Goal: Task Accomplishment & Management: Manage account settings

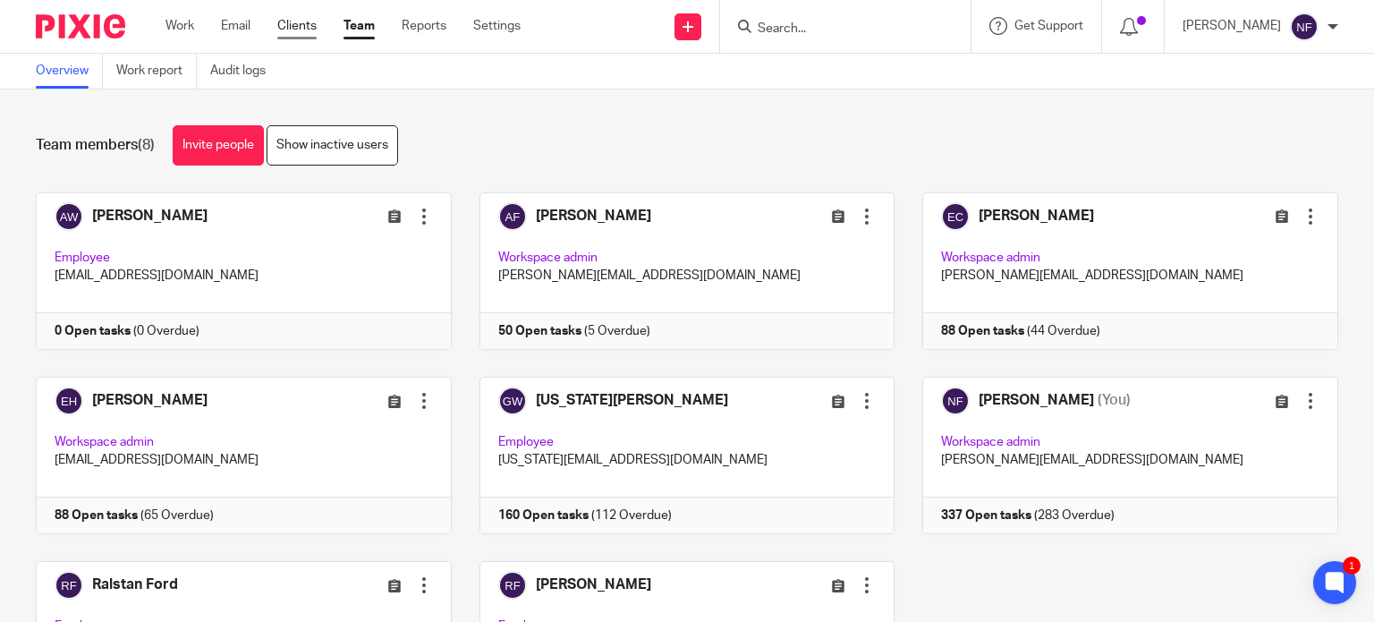
click at [311, 28] on link "Clients" at bounding box center [296, 26] width 39 height 18
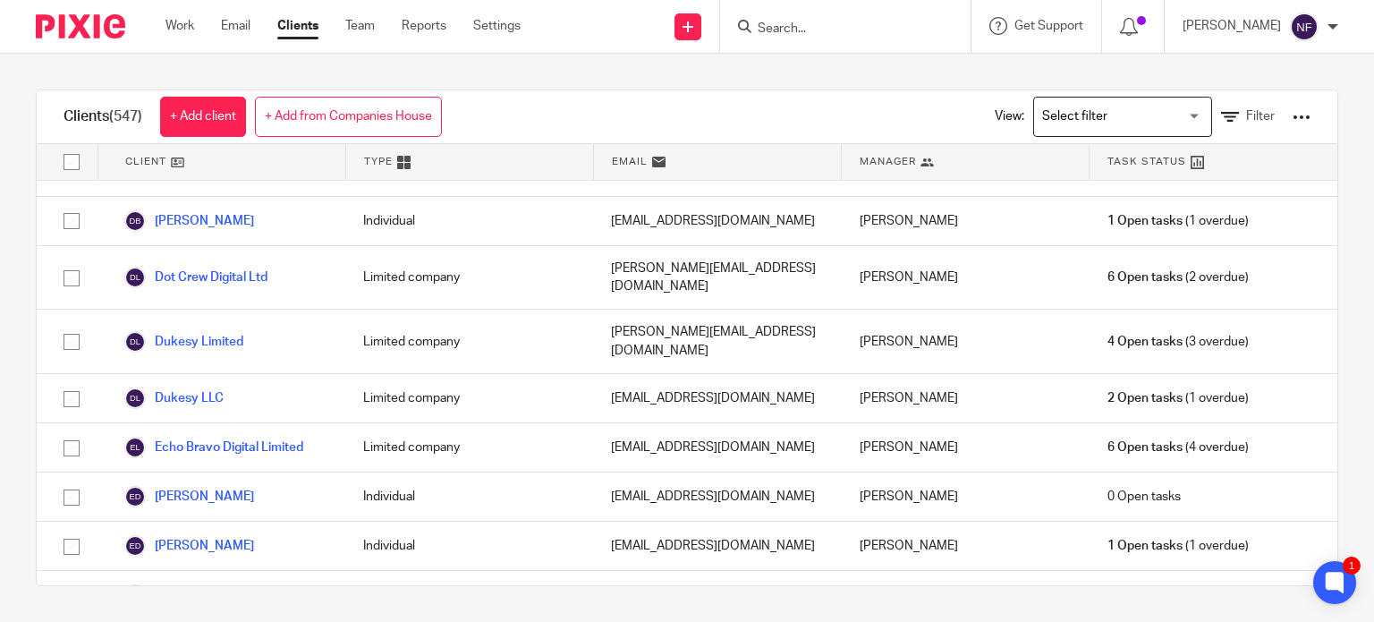
scroll to position [8089, 0]
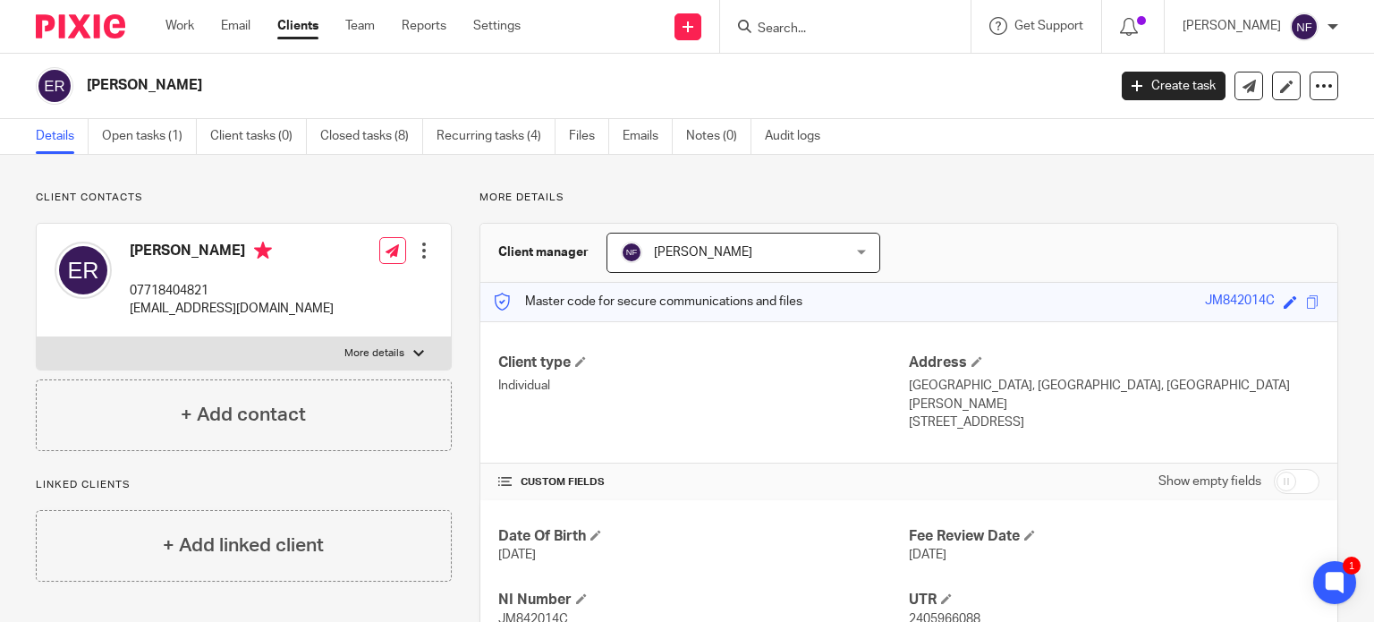
click at [420, 258] on div at bounding box center [424, 251] width 18 height 18
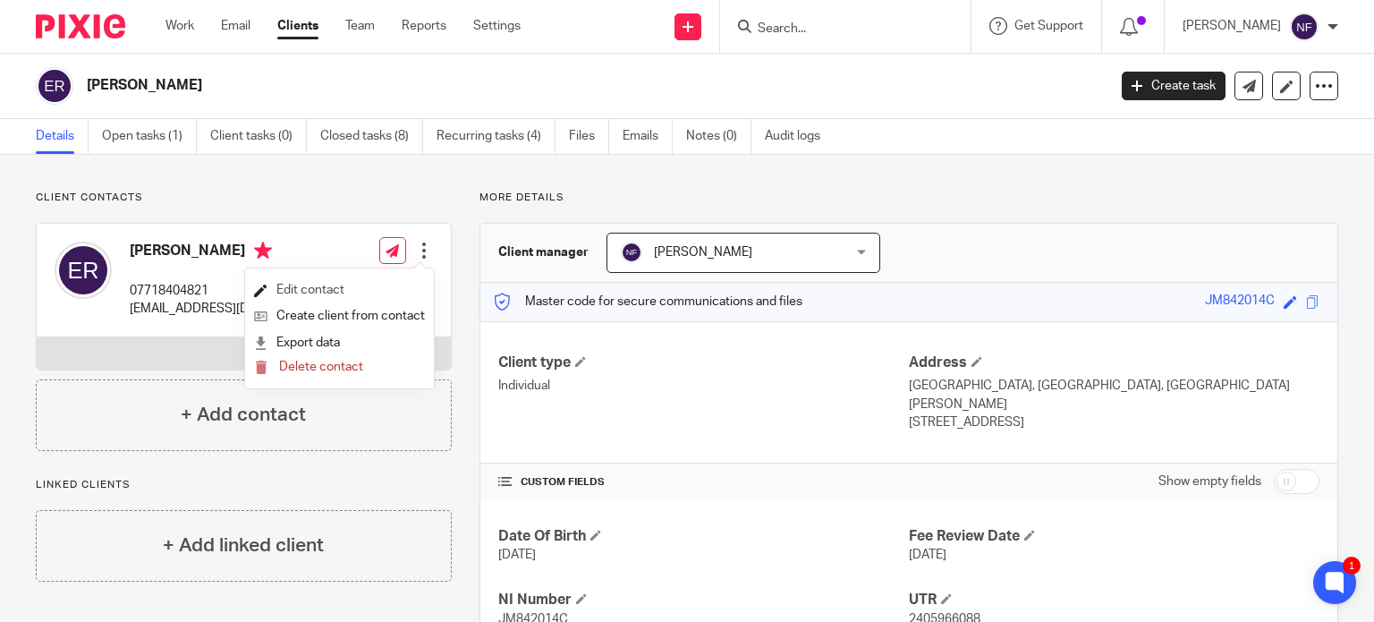
click at [318, 293] on link "Edit contact" at bounding box center [339, 290] width 171 height 26
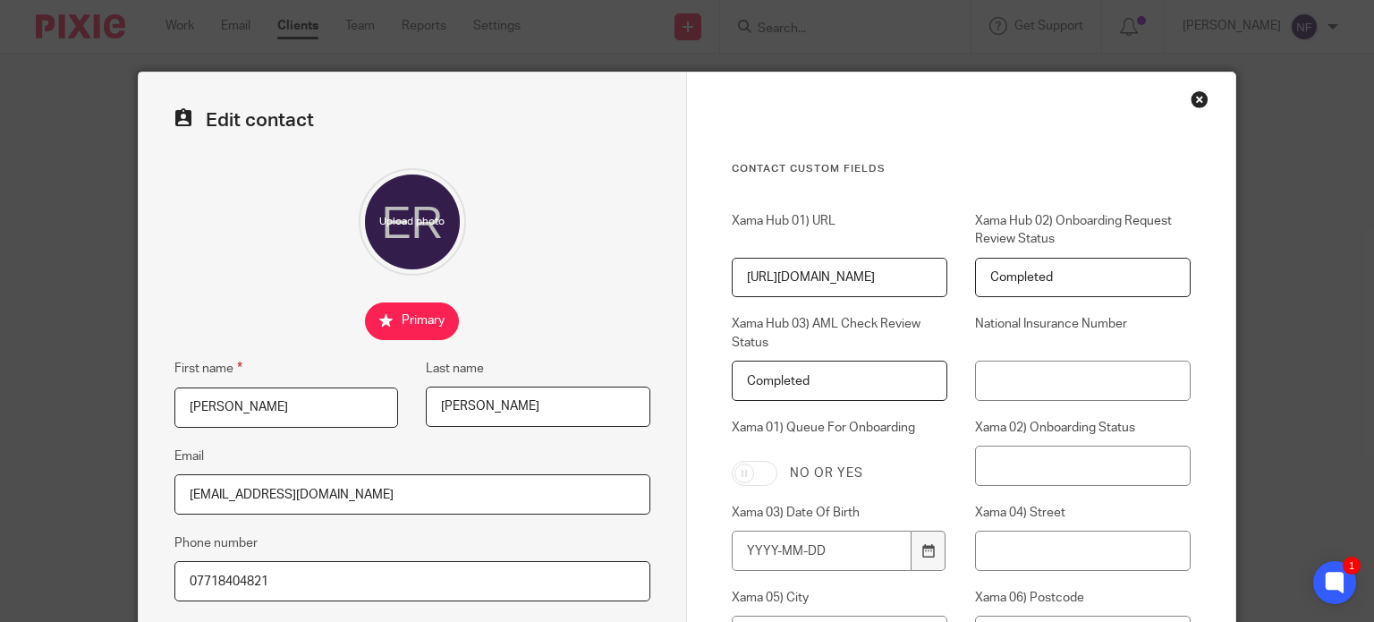
drag, startPoint x: 413, startPoint y: 492, endPoint x: -149, endPoint y: 509, distance: 561.3
click at [0, 509] on html "Work Email Clients Team Reports Settings Work Email Clients Team Reports Settin…" at bounding box center [687, 311] width 1374 height 622
paste input "izkrossetti@gmail.com"
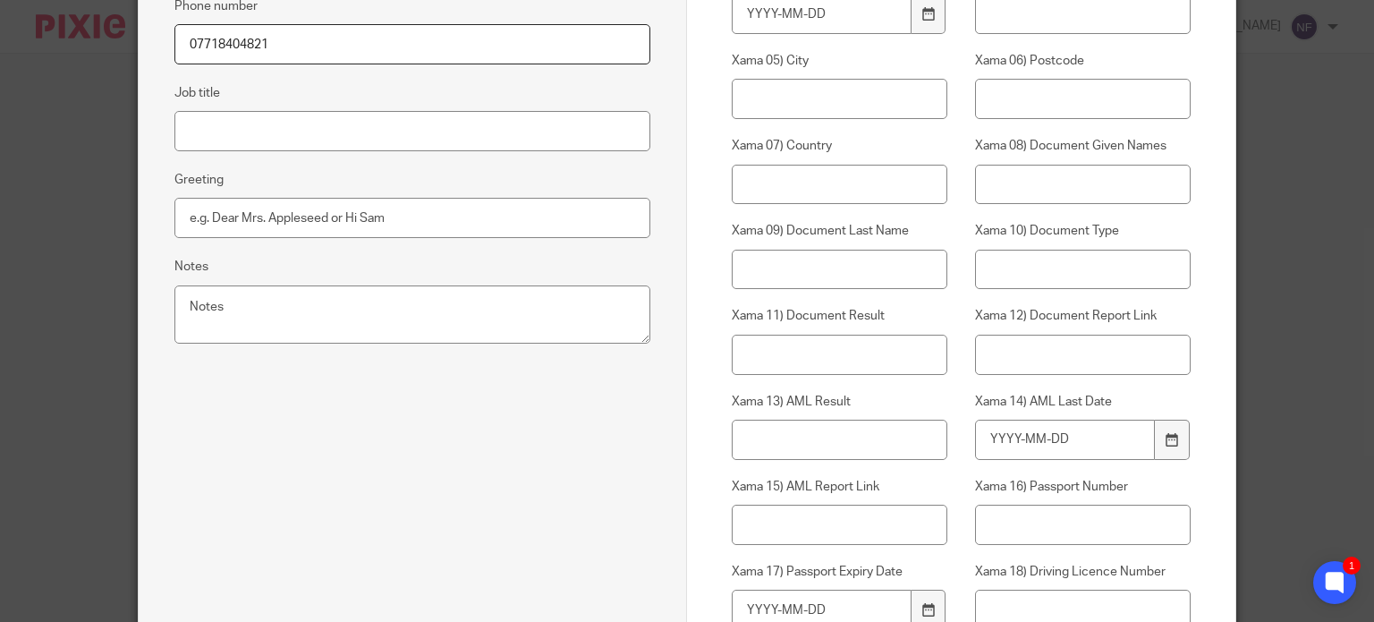
scroll to position [805, 0]
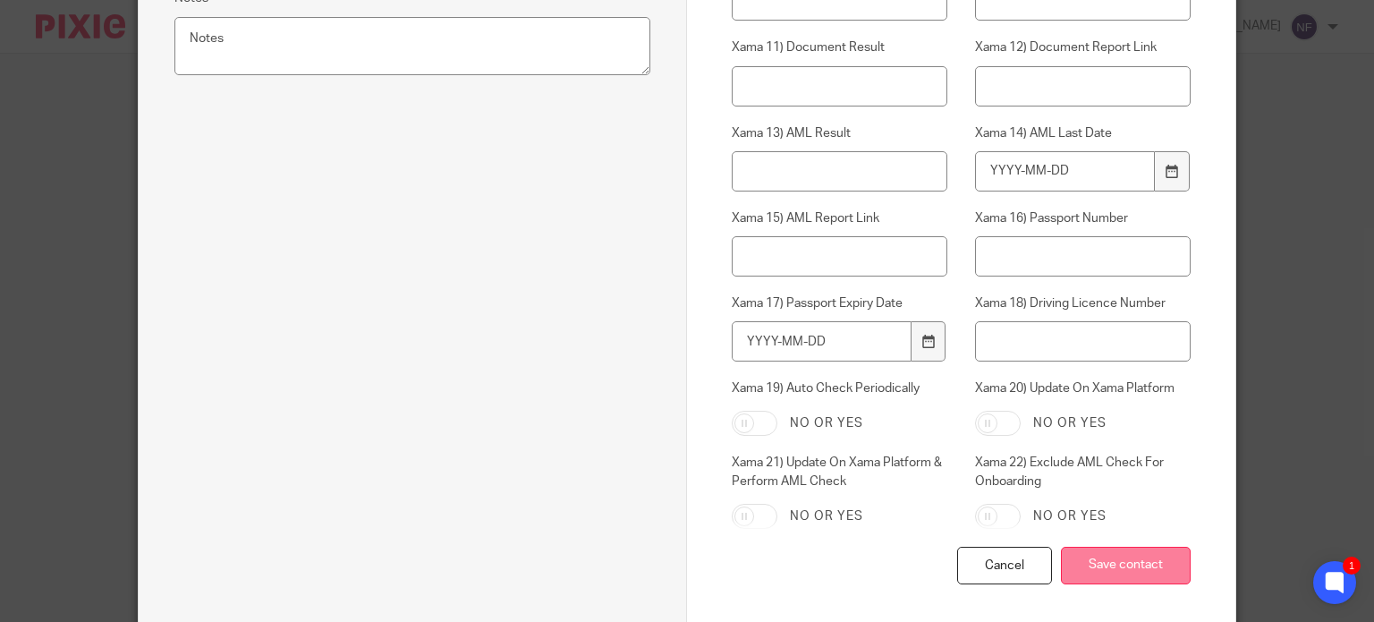
type input "lizkrossetti@gmail.com"
click at [1120, 573] on input "Save contact" at bounding box center [1126, 566] width 130 height 38
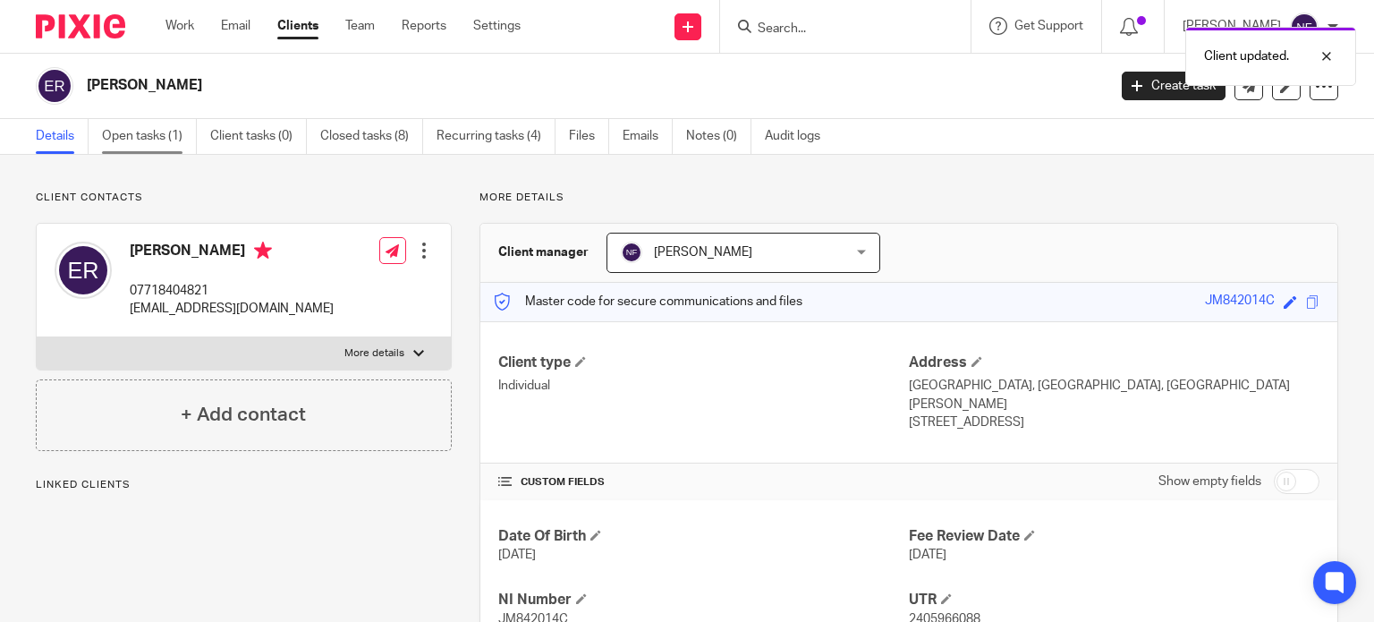
click at [141, 140] on link "Open tasks (1)" at bounding box center [149, 136] width 95 height 35
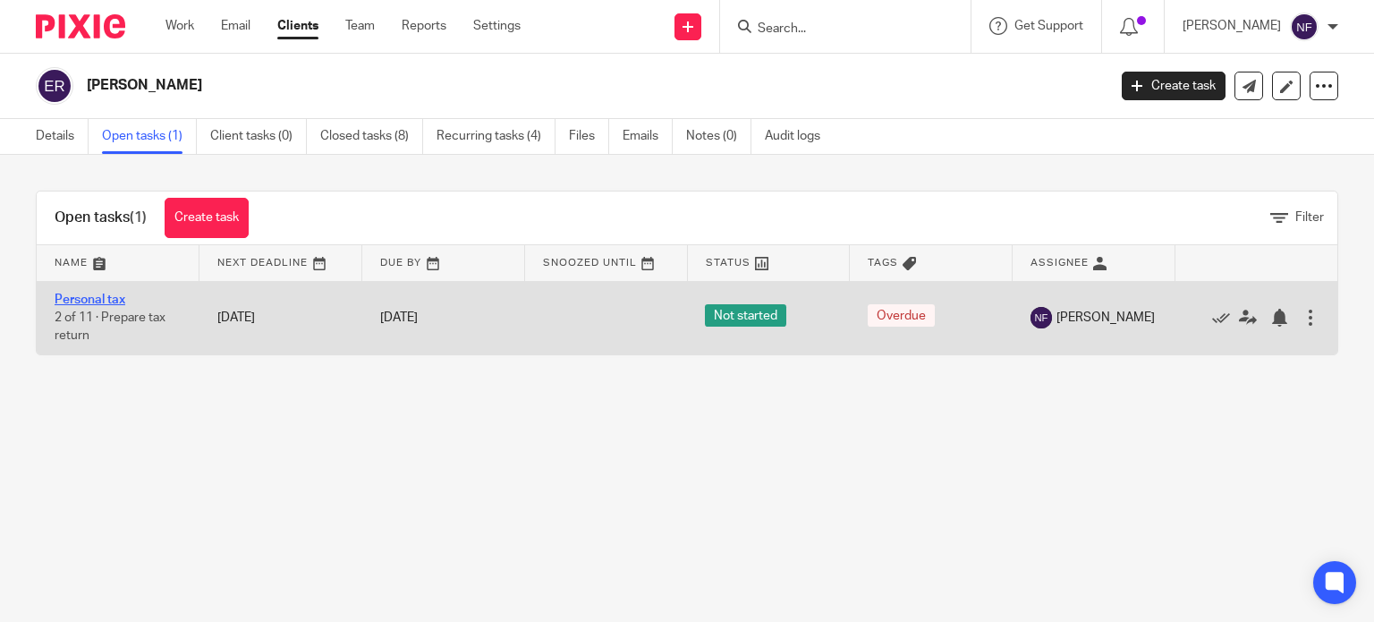
click at [111, 294] on link "Personal tax" at bounding box center [90, 299] width 71 height 13
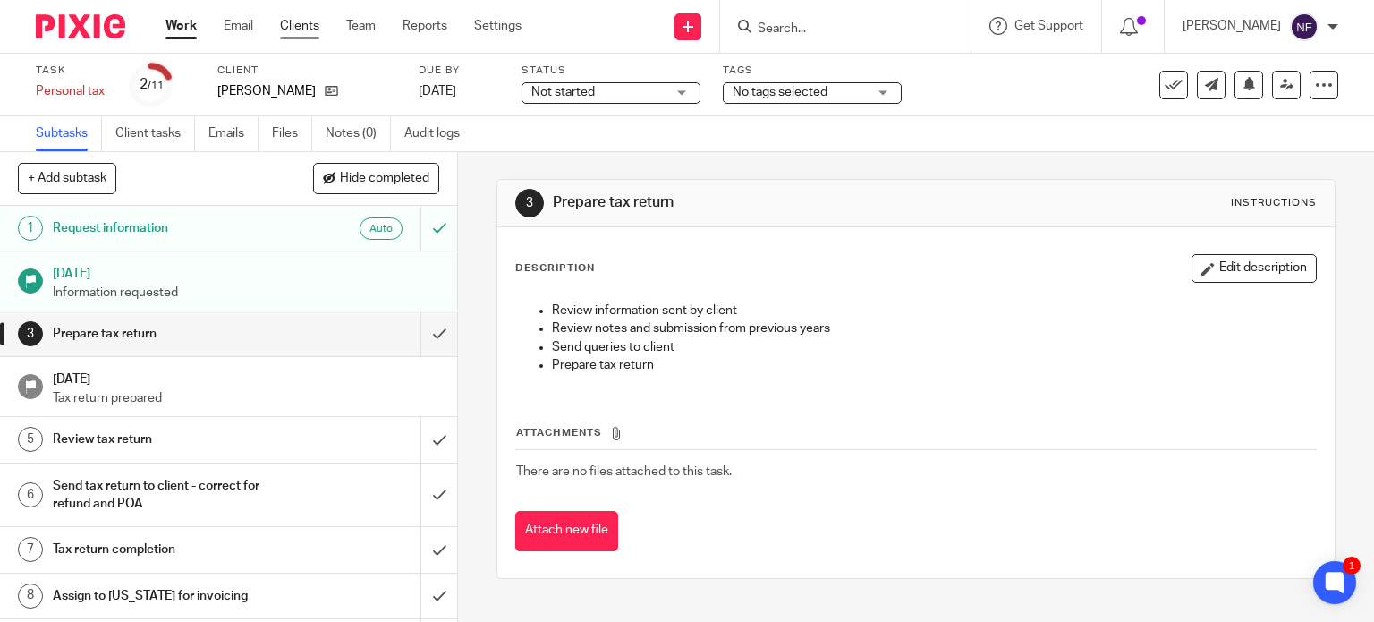
click at [315, 29] on link "Clients" at bounding box center [299, 26] width 39 height 18
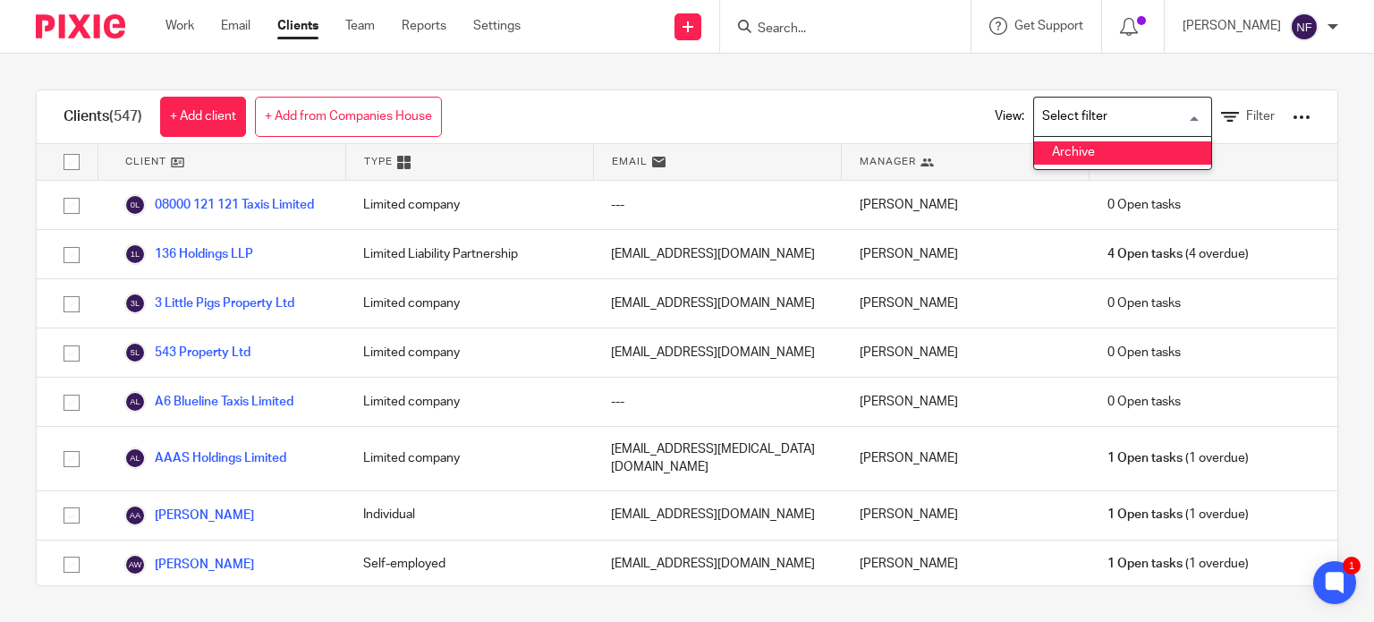
click at [1116, 153] on li "Archive" at bounding box center [1122, 152] width 177 height 23
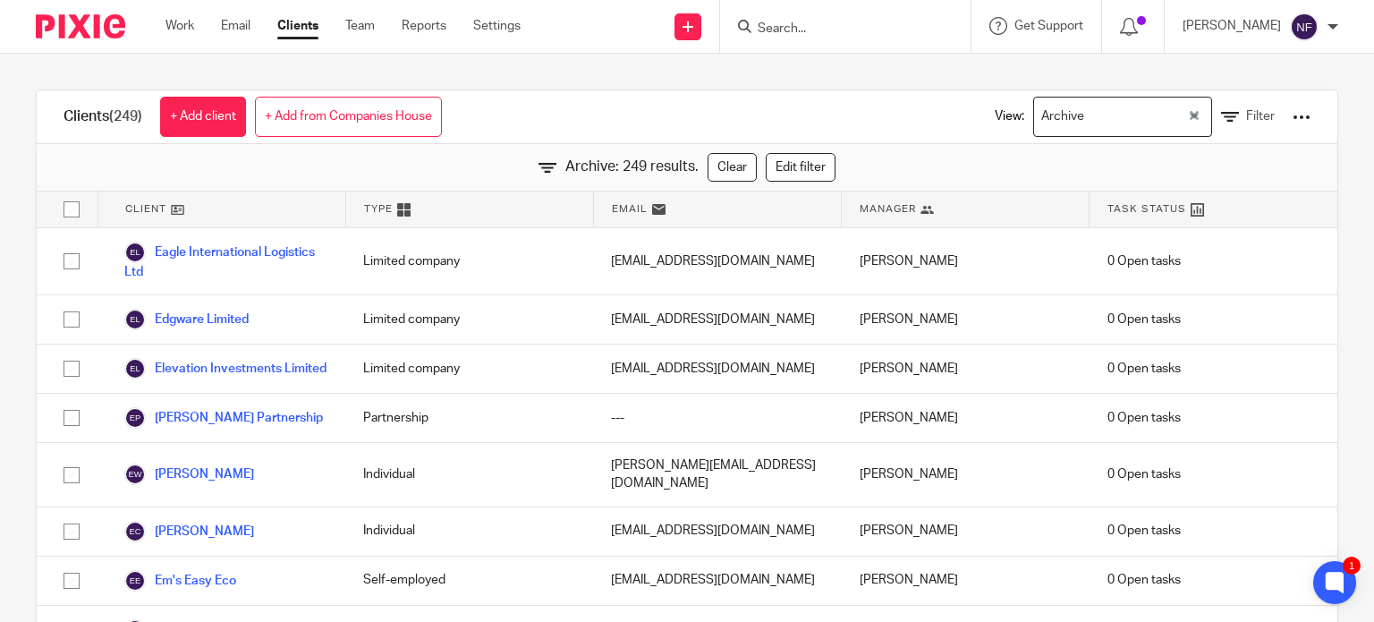
scroll to position [3042, 0]
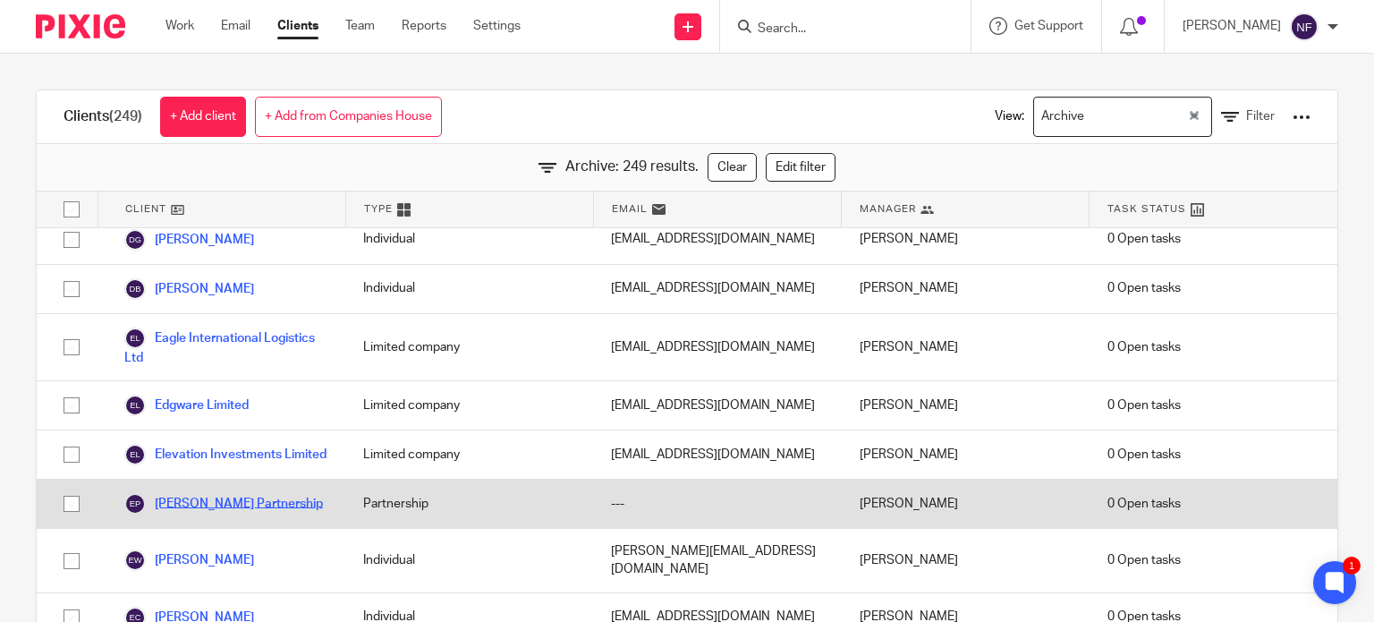
click at [182, 493] on link "Elizabeth Rossetti Partnership" at bounding box center [223, 503] width 199 height 21
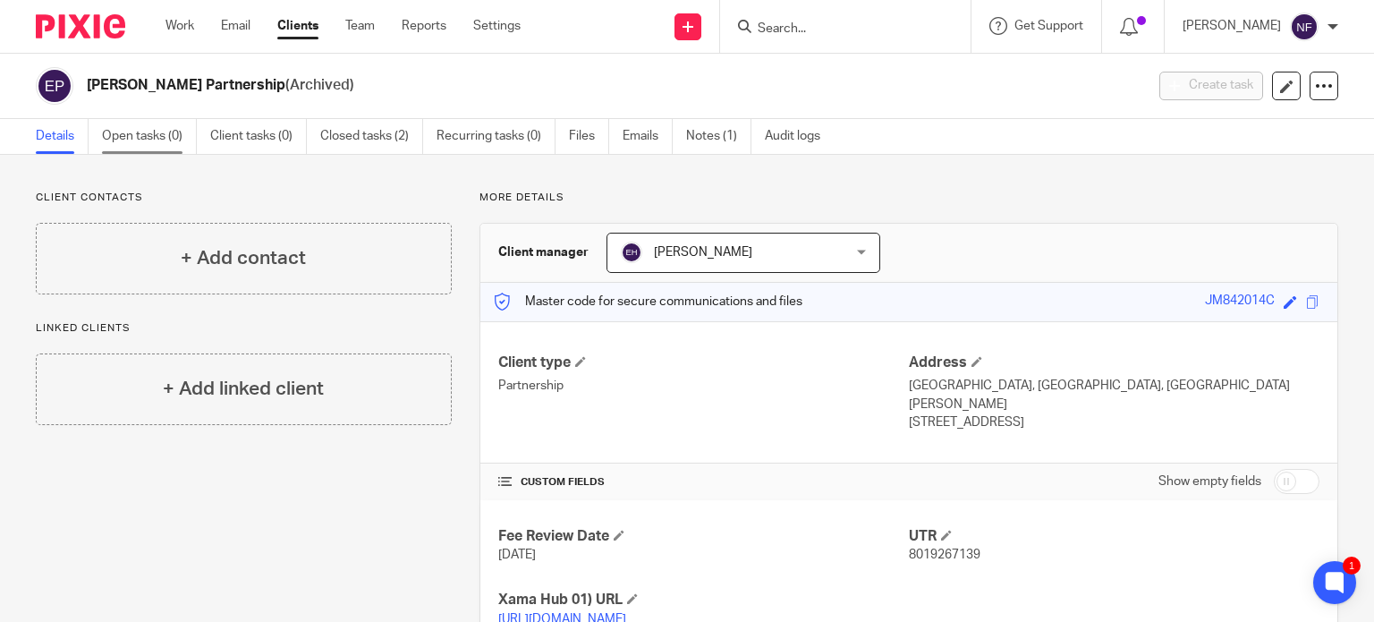
click at [149, 136] on link "Open tasks (0)" at bounding box center [149, 136] width 95 height 35
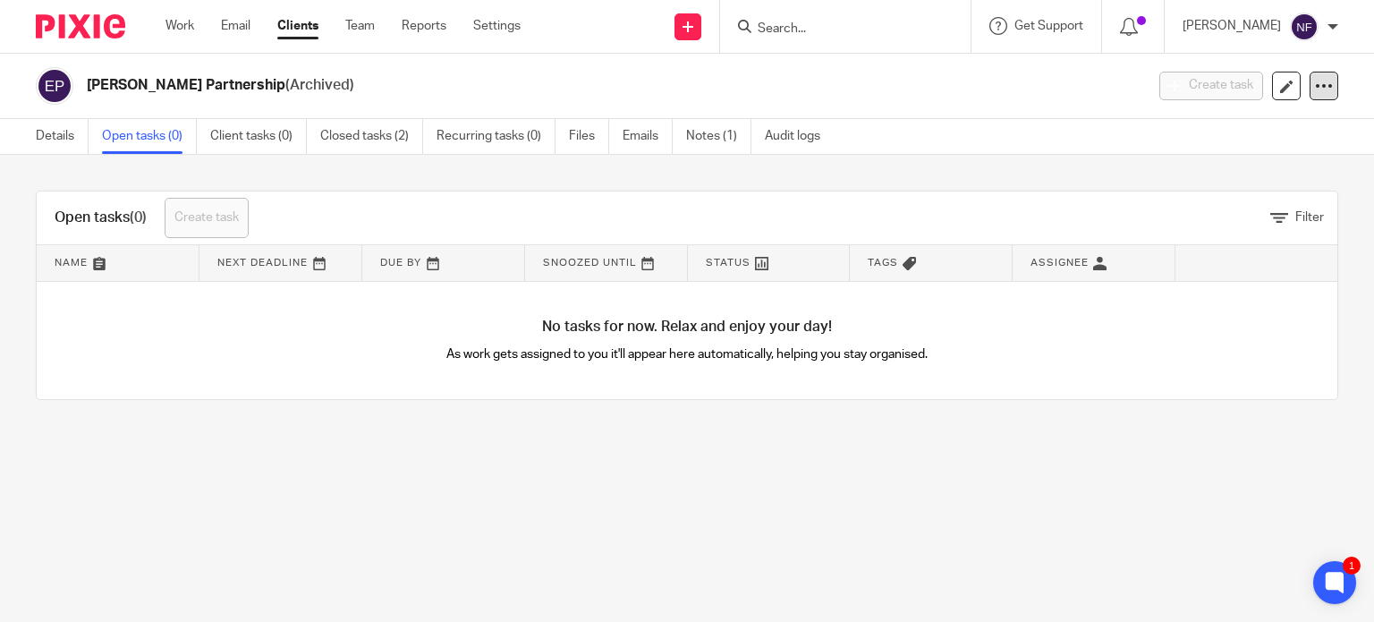
click at [1317, 95] on icon at bounding box center [1324, 86] width 18 height 18
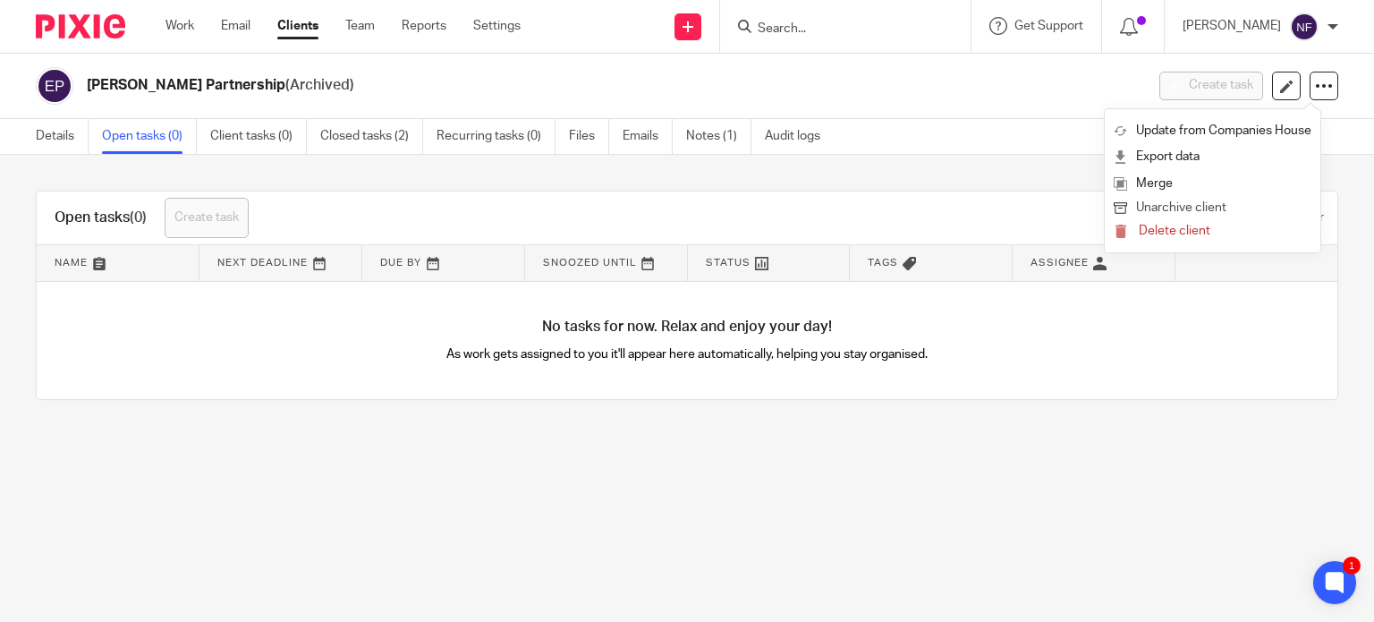
click at [1201, 208] on button "Unarchive client" at bounding box center [1213, 208] width 198 height 23
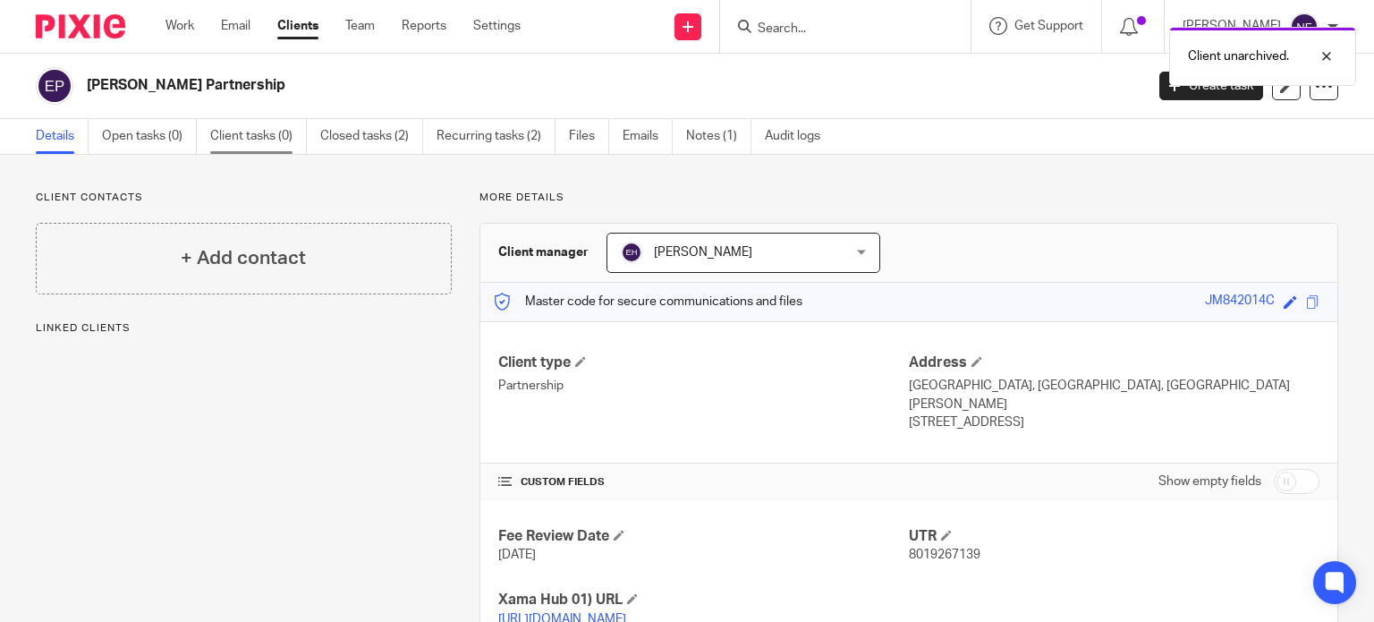
click at [259, 140] on link "Client tasks (0)" at bounding box center [258, 136] width 97 height 35
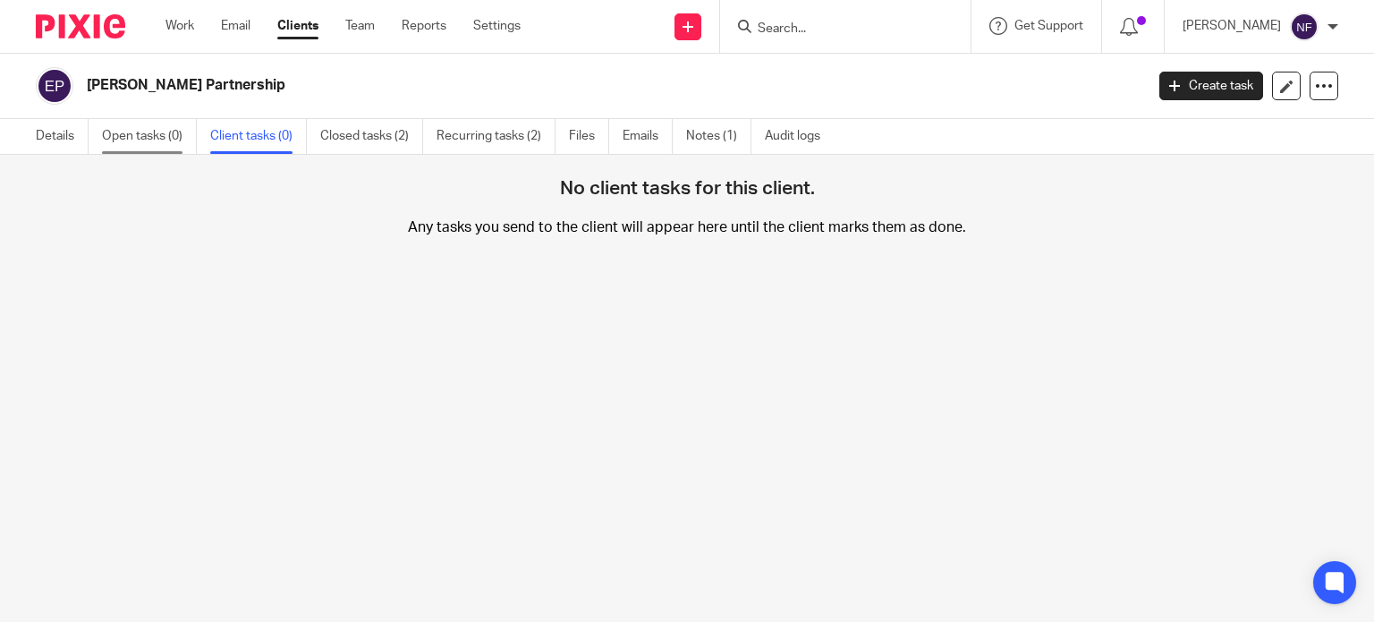
click at [148, 144] on link "Open tasks (0)" at bounding box center [149, 136] width 95 height 35
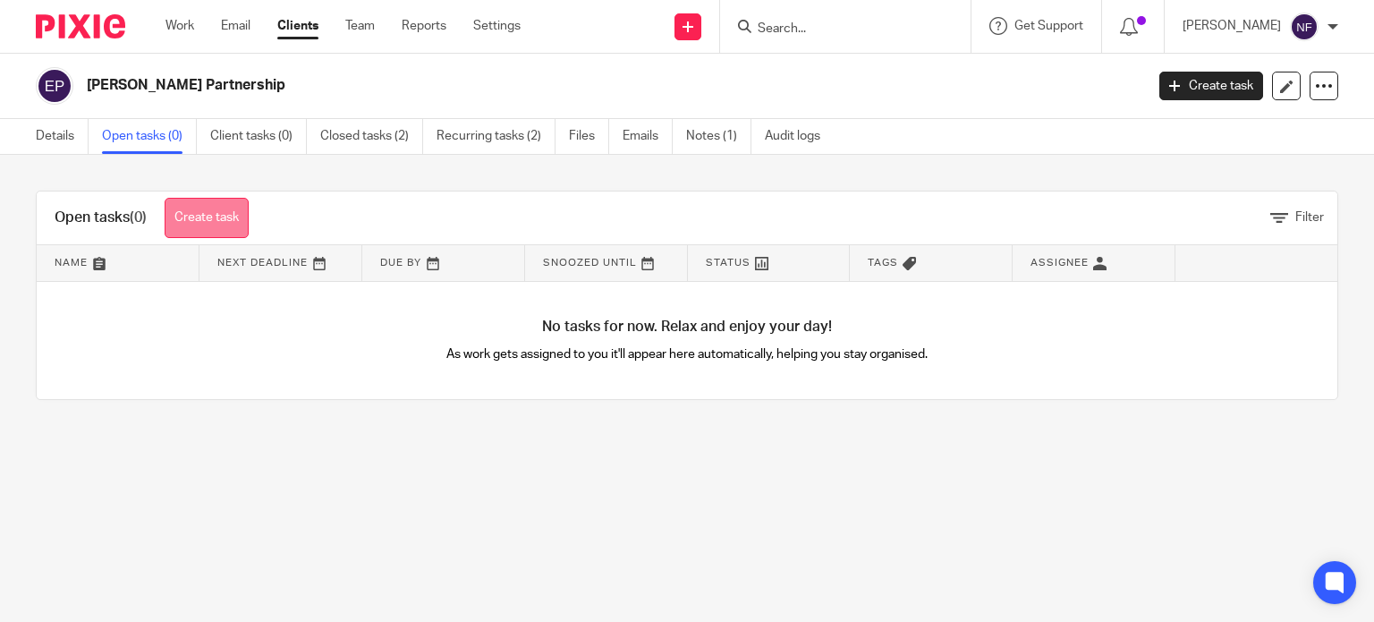
click at [202, 225] on link "Create task" at bounding box center [207, 218] width 84 height 40
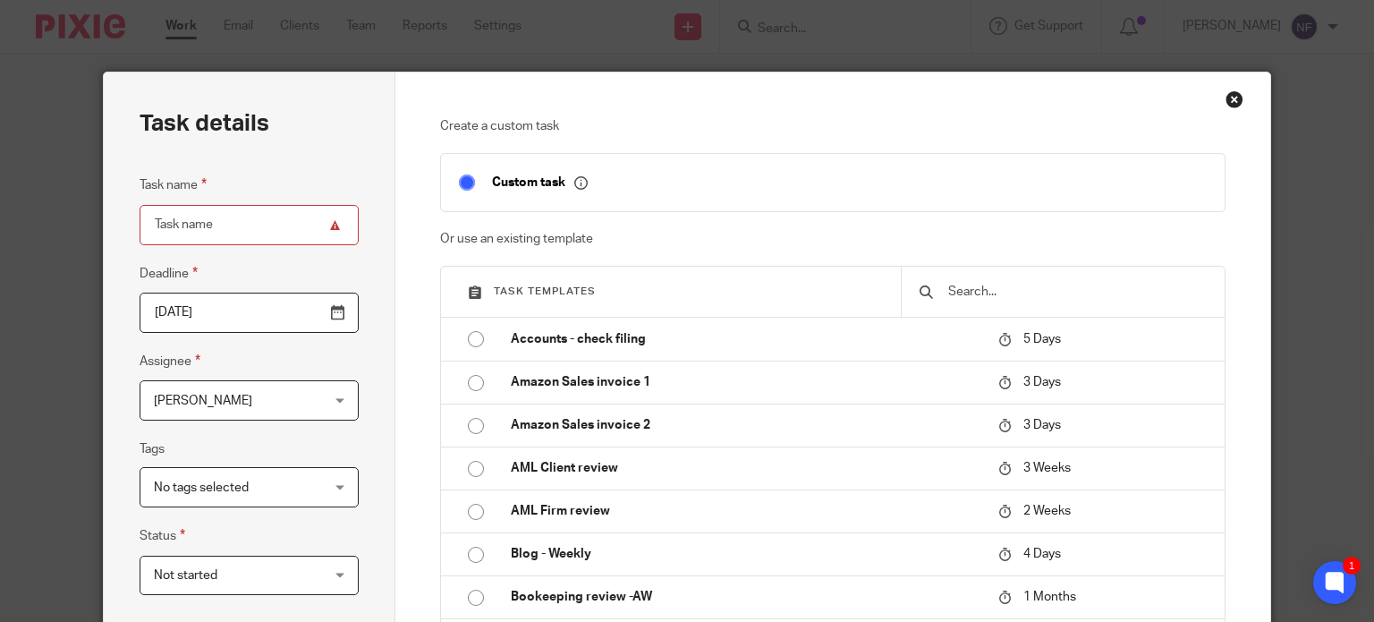
click at [949, 300] on input "text" at bounding box center [1077, 292] width 260 height 20
type input "["
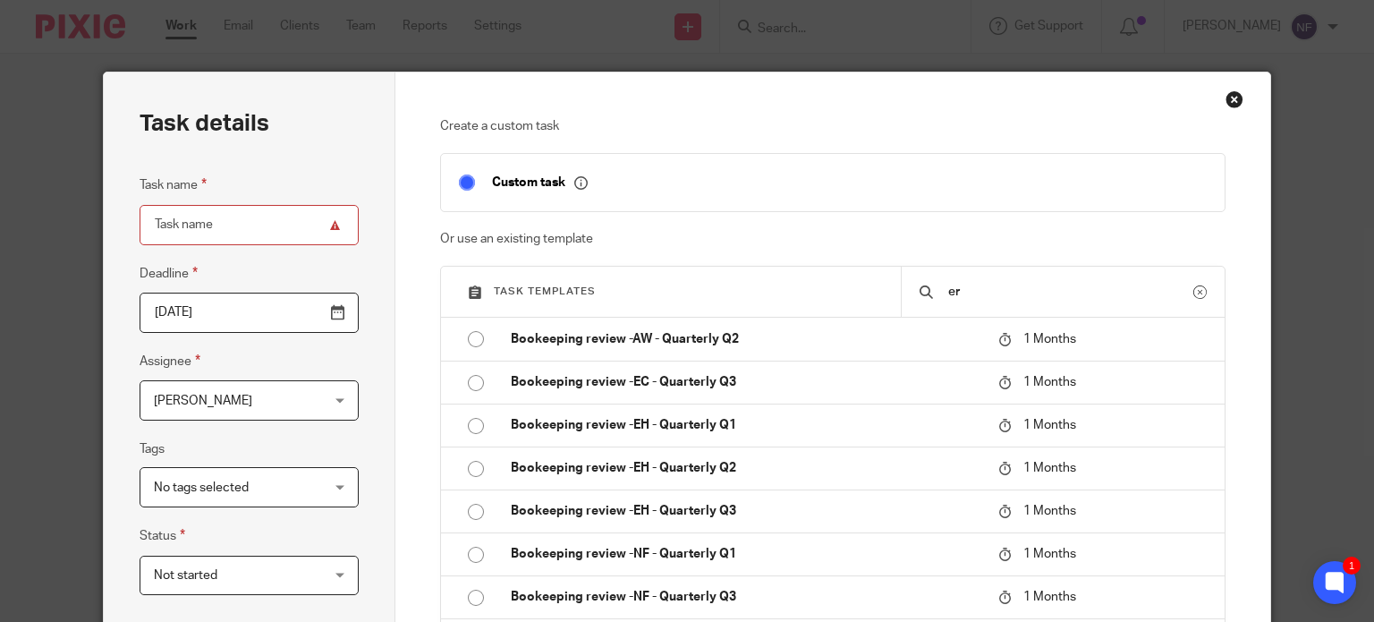
type input "e"
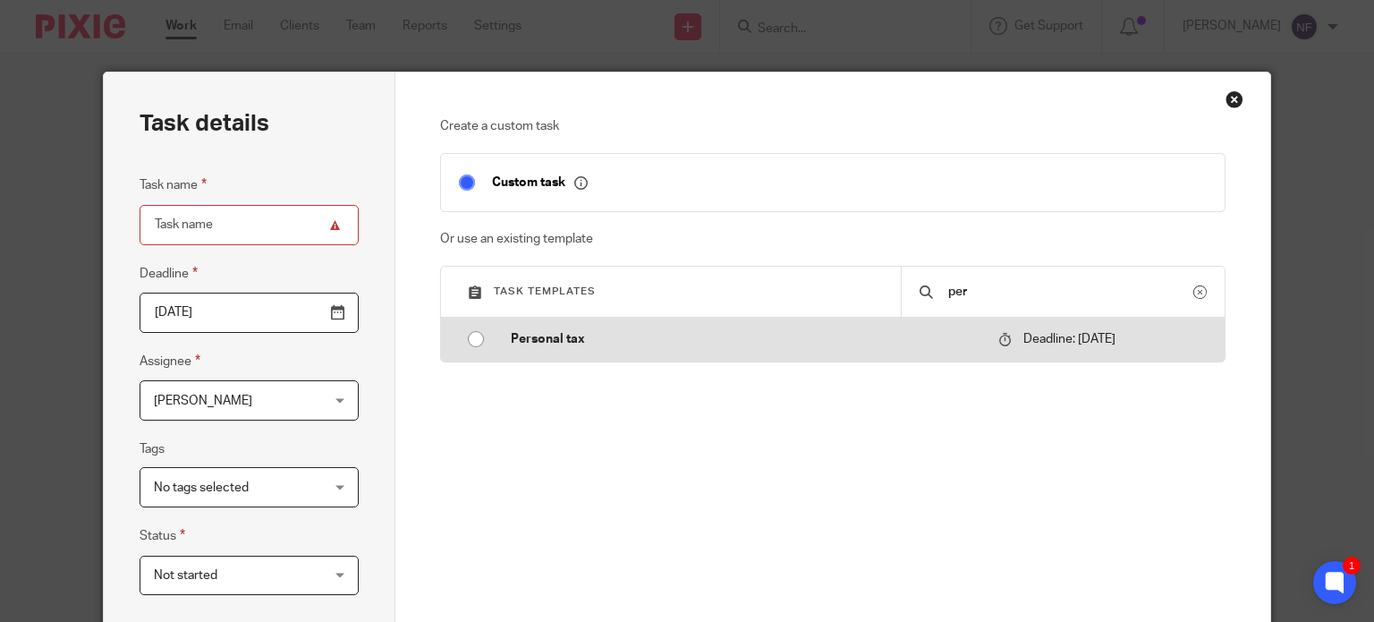
type input "per"
click at [459, 343] on input "radio" at bounding box center [476, 339] width 34 height 34
type input "2026-01-31"
type input "Personal tax"
checkbox input "false"
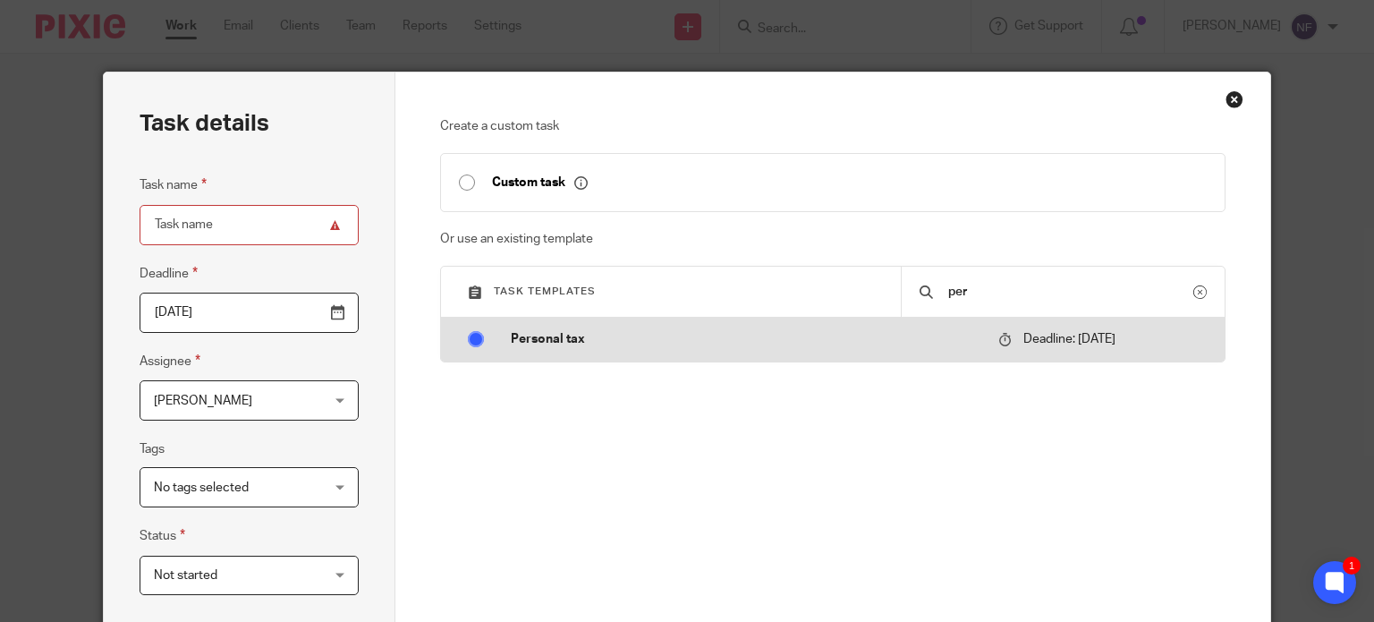
radio input "false"
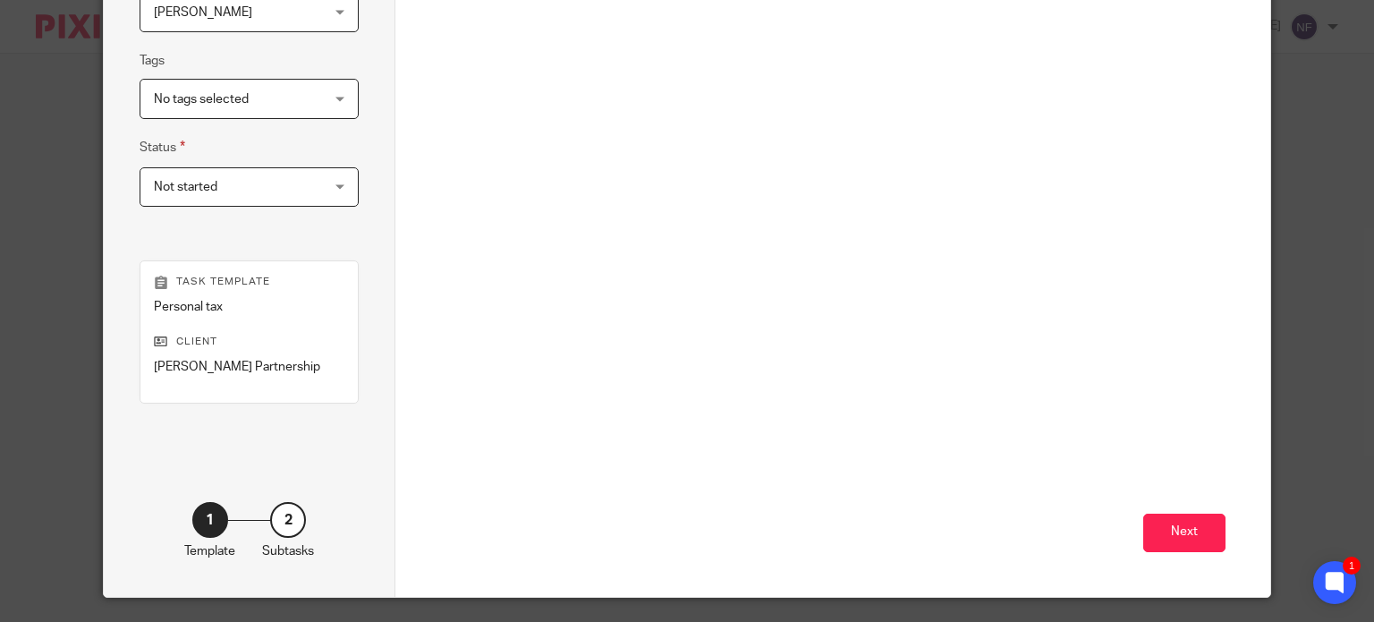
scroll to position [434, 0]
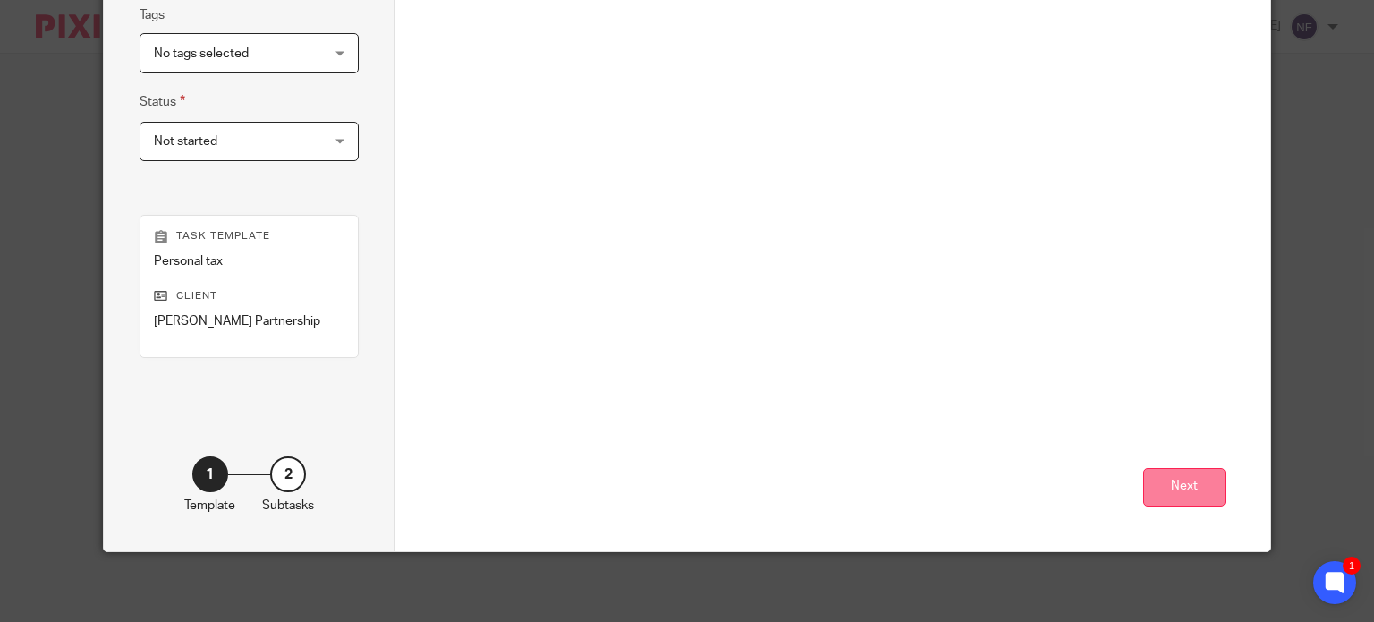
click at [1167, 476] on button "Next" at bounding box center [1185, 487] width 82 height 38
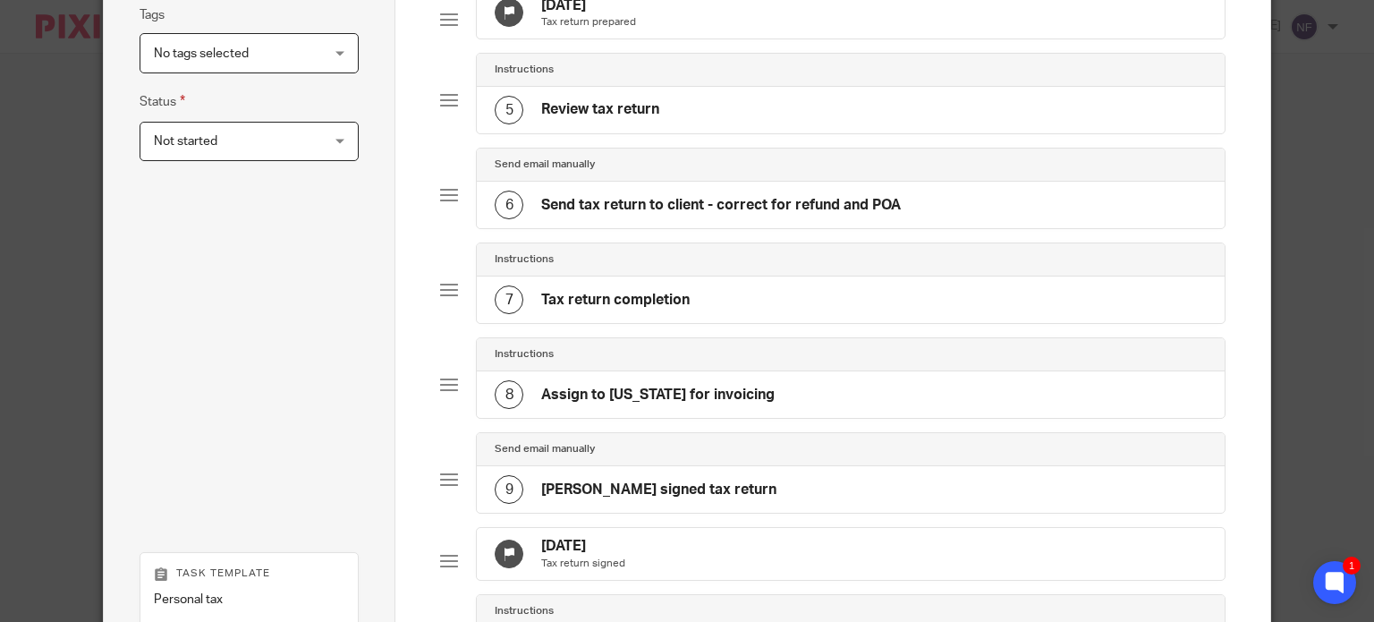
scroll to position [810, 0]
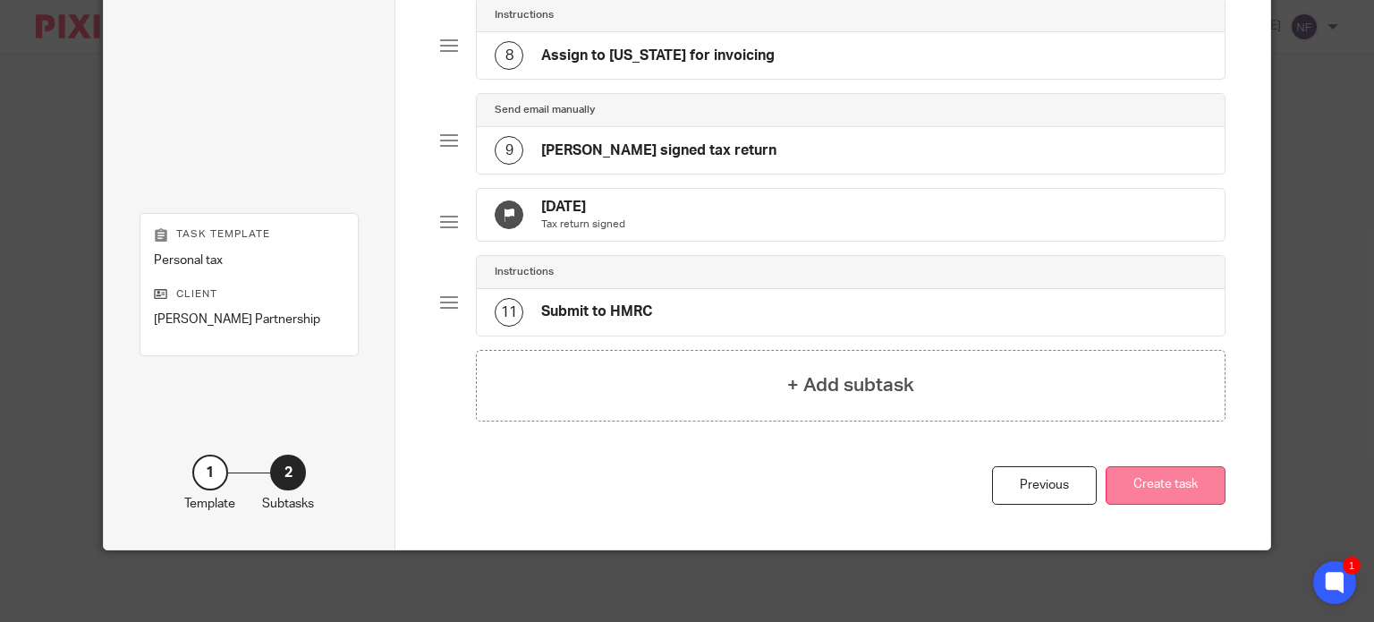
click at [1193, 488] on button "Create task" at bounding box center [1166, 485] width 120 height 38
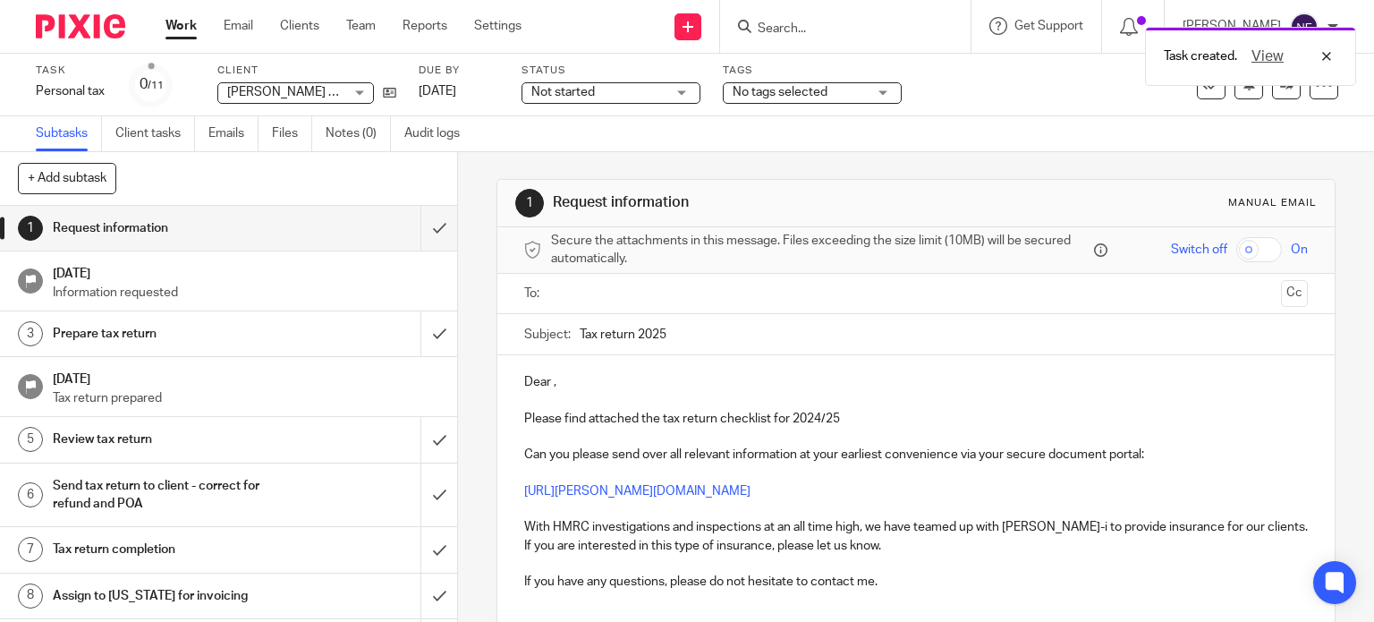
click at [333, 226] on div "Request information" at bounding box center [228, 228] width 350 height 27
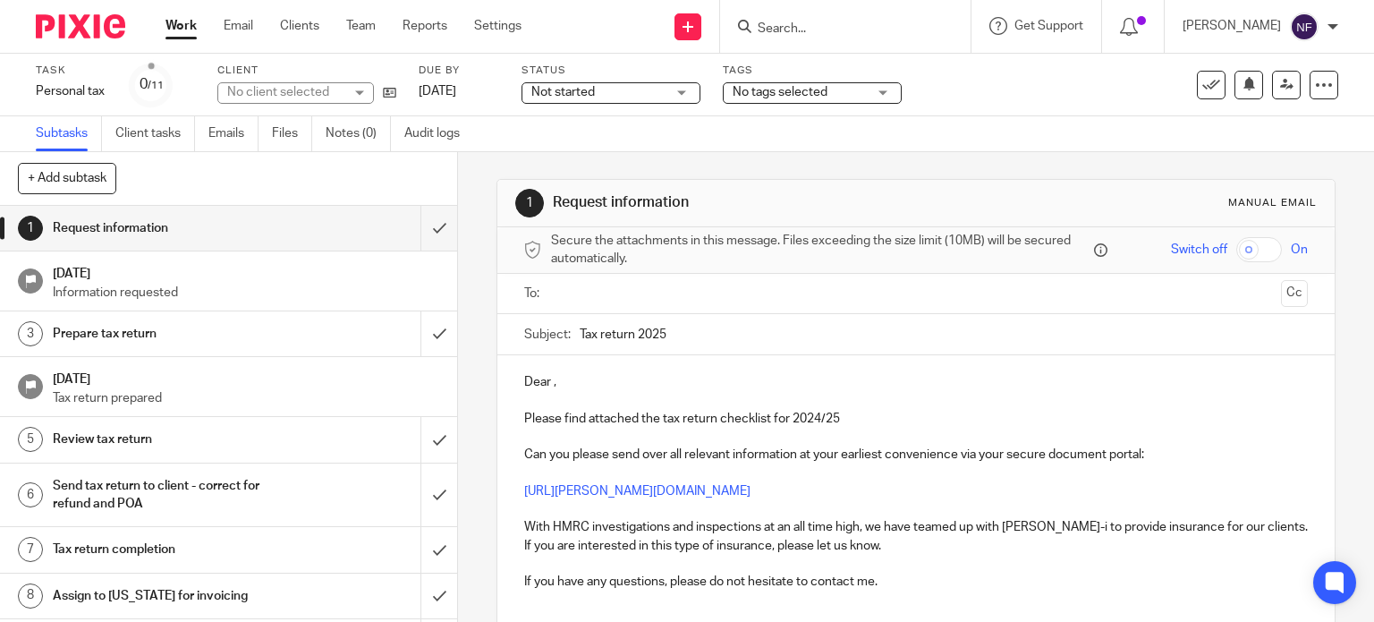
click at [578, 285] on input "text" at bounding box center [915, 294] width 717 height 21
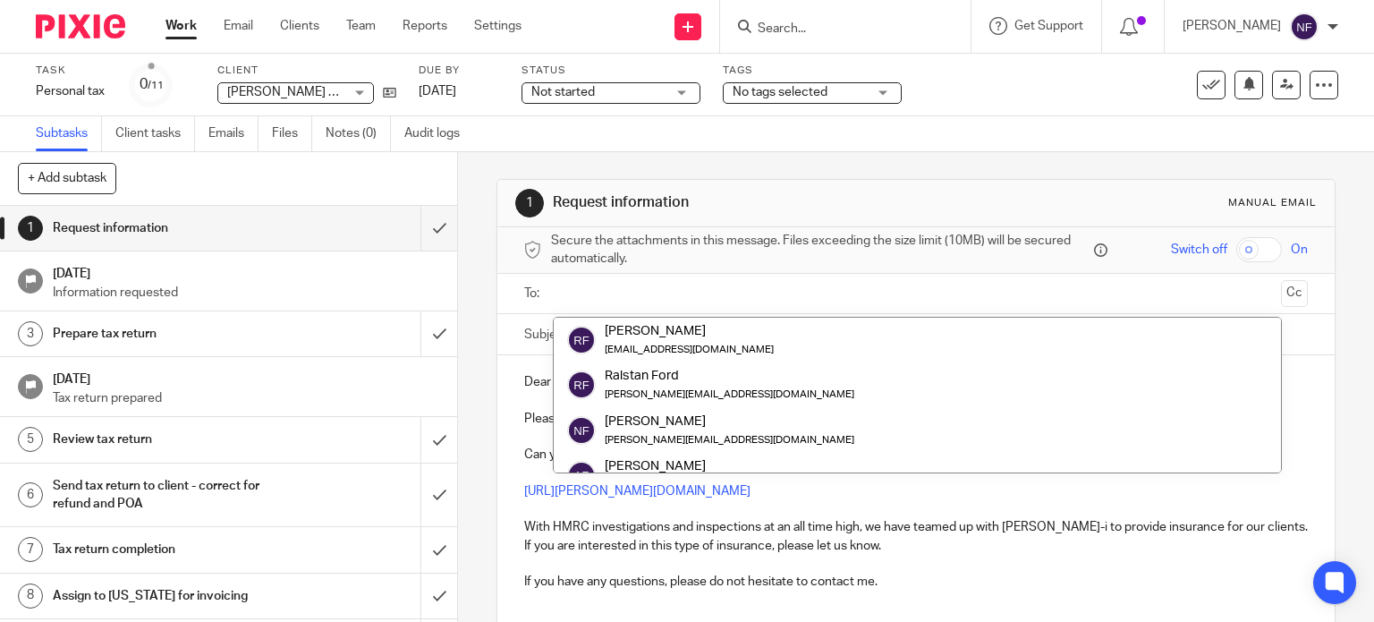
paste input "[EMAIL_ADDRESS][DOMAIN_NAME]"
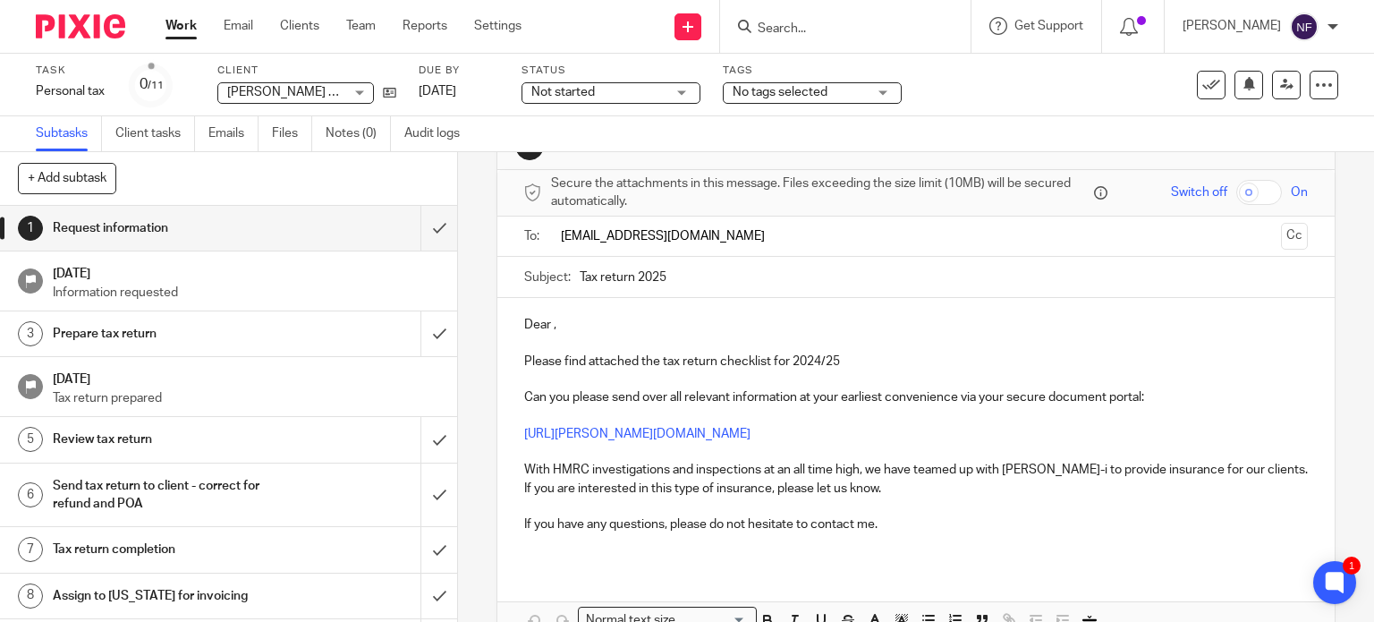
scroll to position [89, 0]
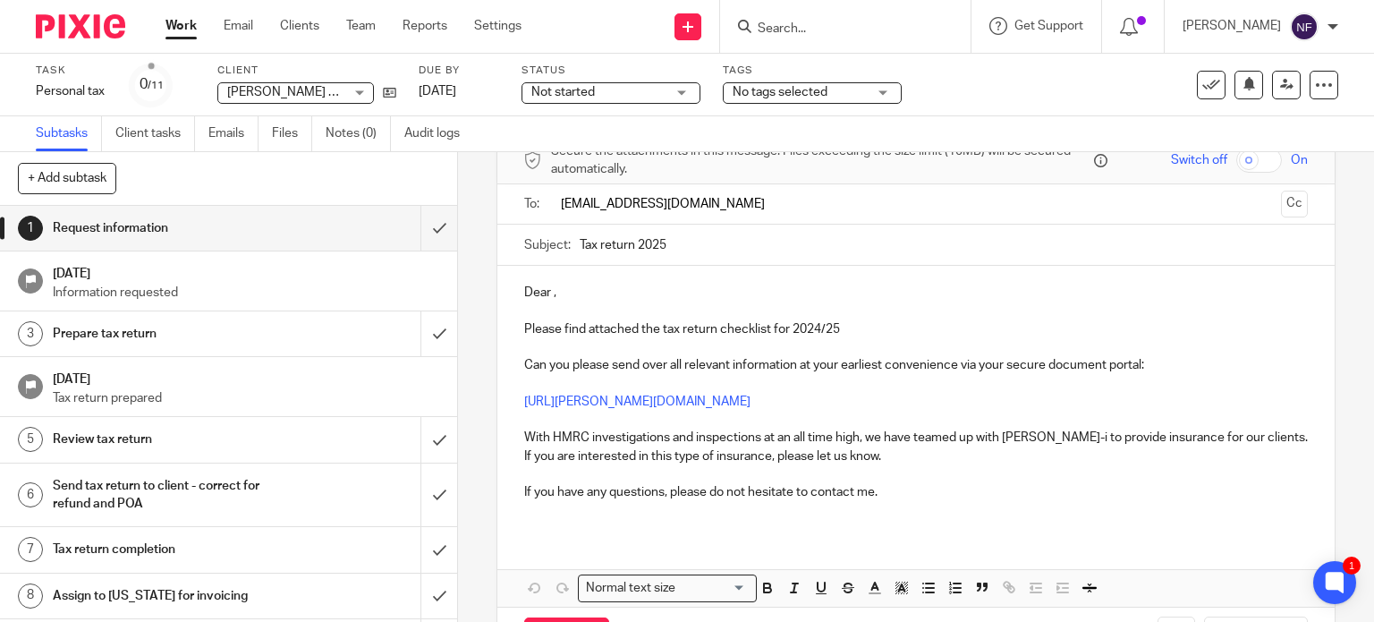
type input "[EMAIL_ADDRESS][DOMAIN_NAME]"
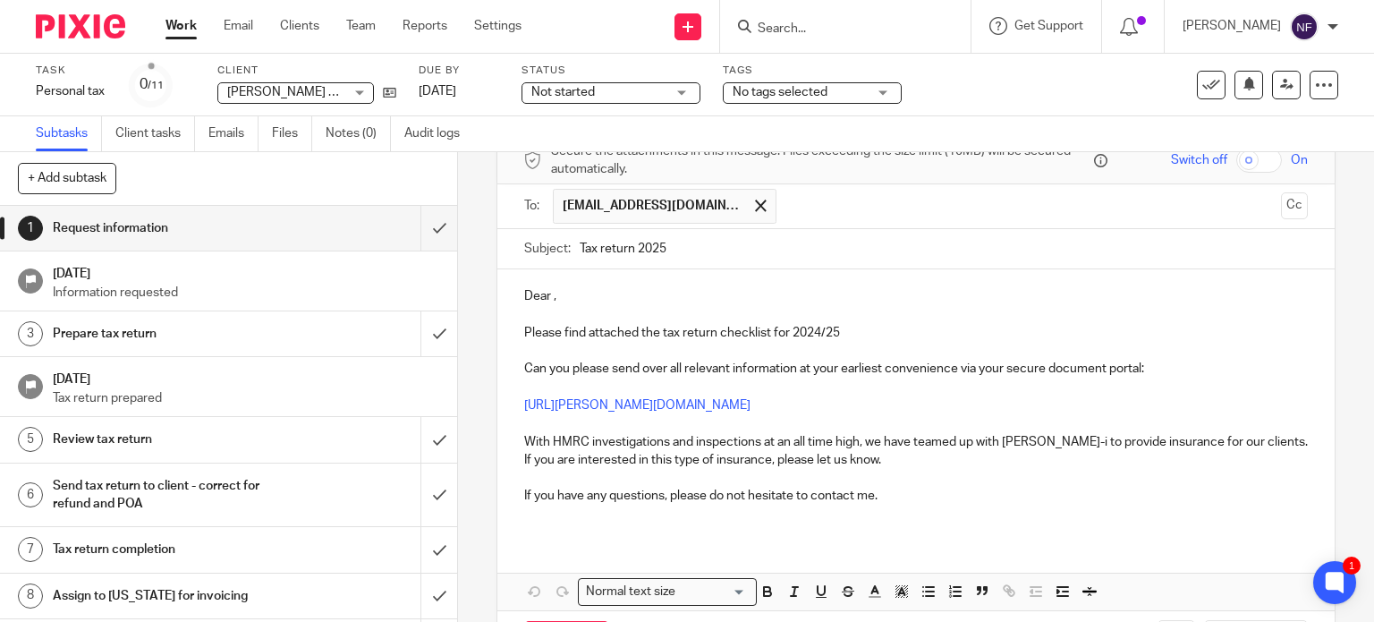
click at [549, 297] on p "Dear ," at bounding box center [916, 296] width 785 height 18
click at [570, 290] on p "Dear Elizbeth," at bounding box center [916, 296] width 785 height 18
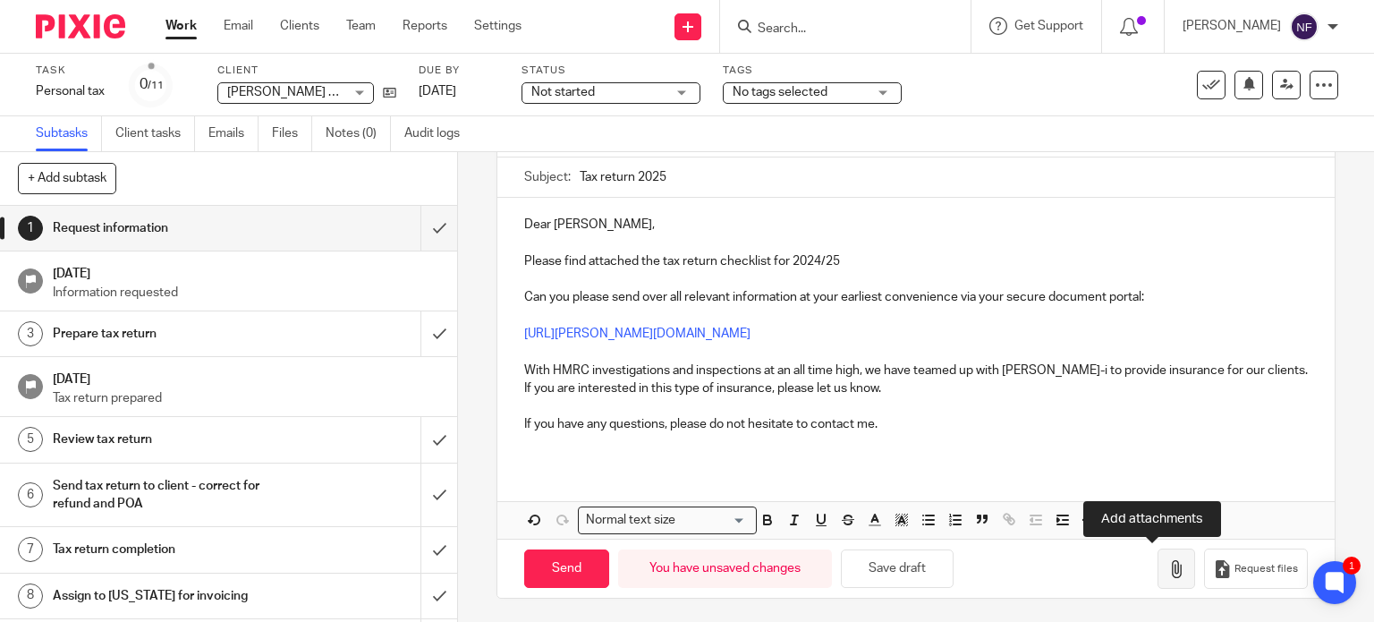
click at [1168, 571] on icon "button" at bounding box center [1177, 569] width 18 height 18
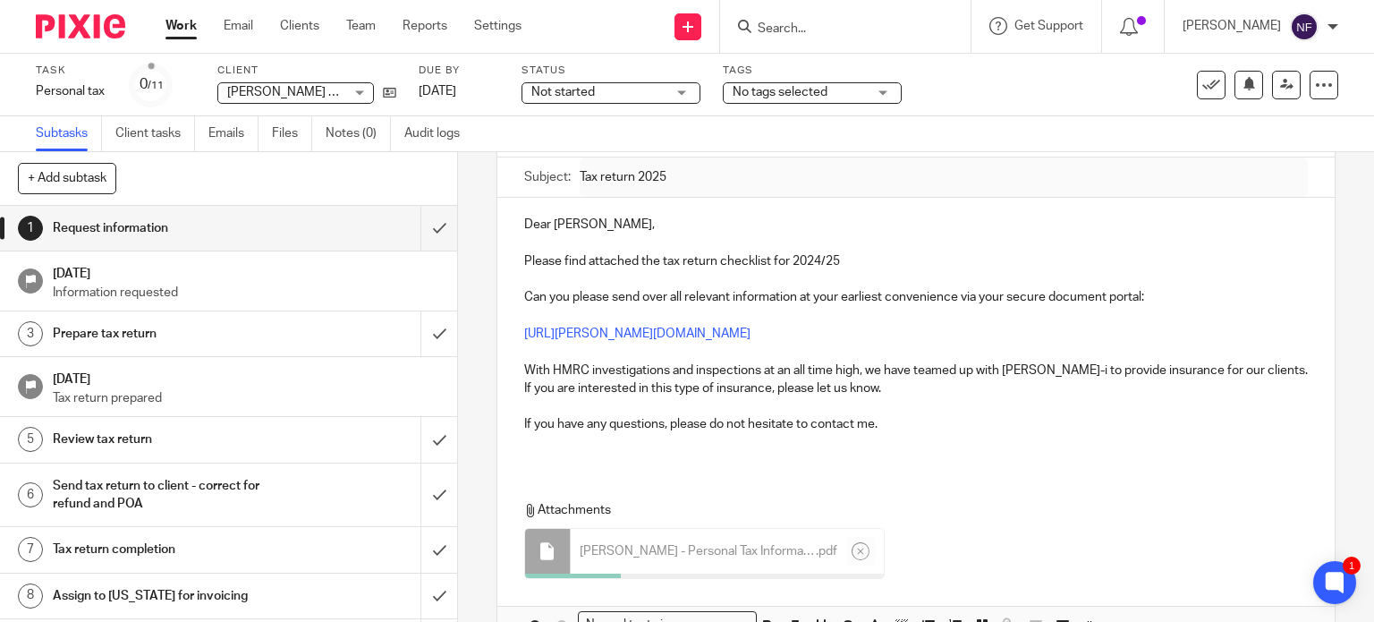
click at [1013, 448] on p at bounding box center [916, 443] width 785 height 18
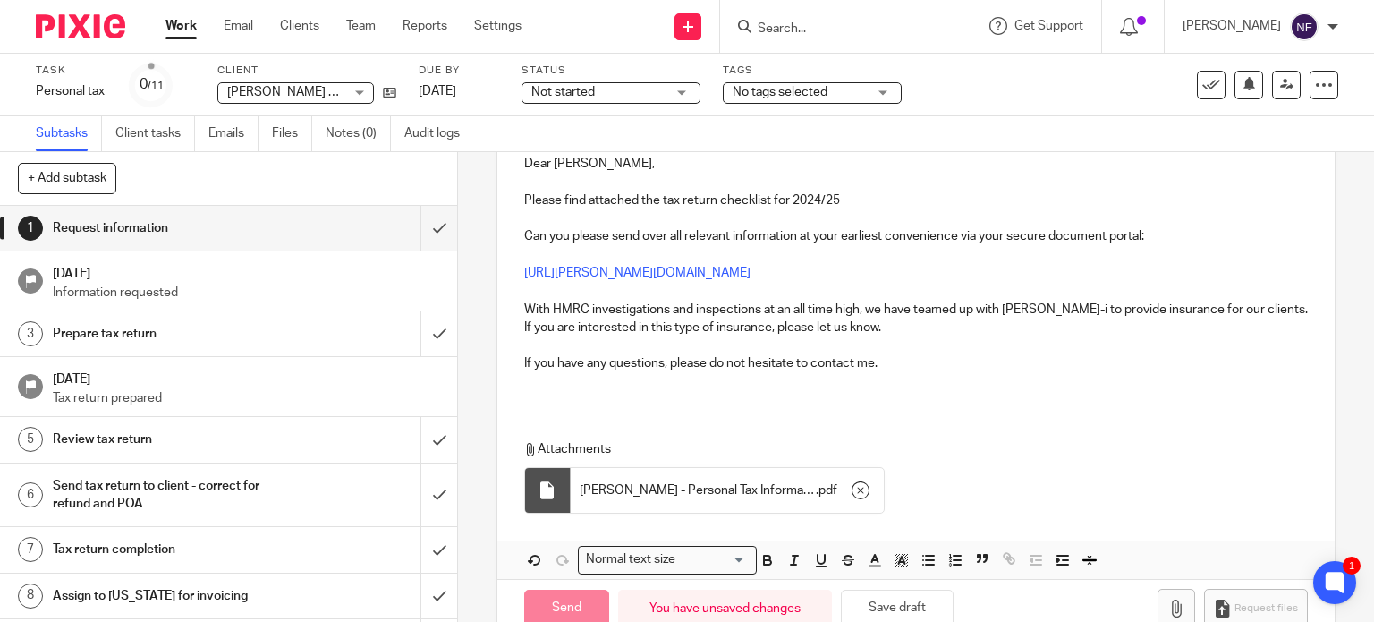
scroll to position [262, 0]
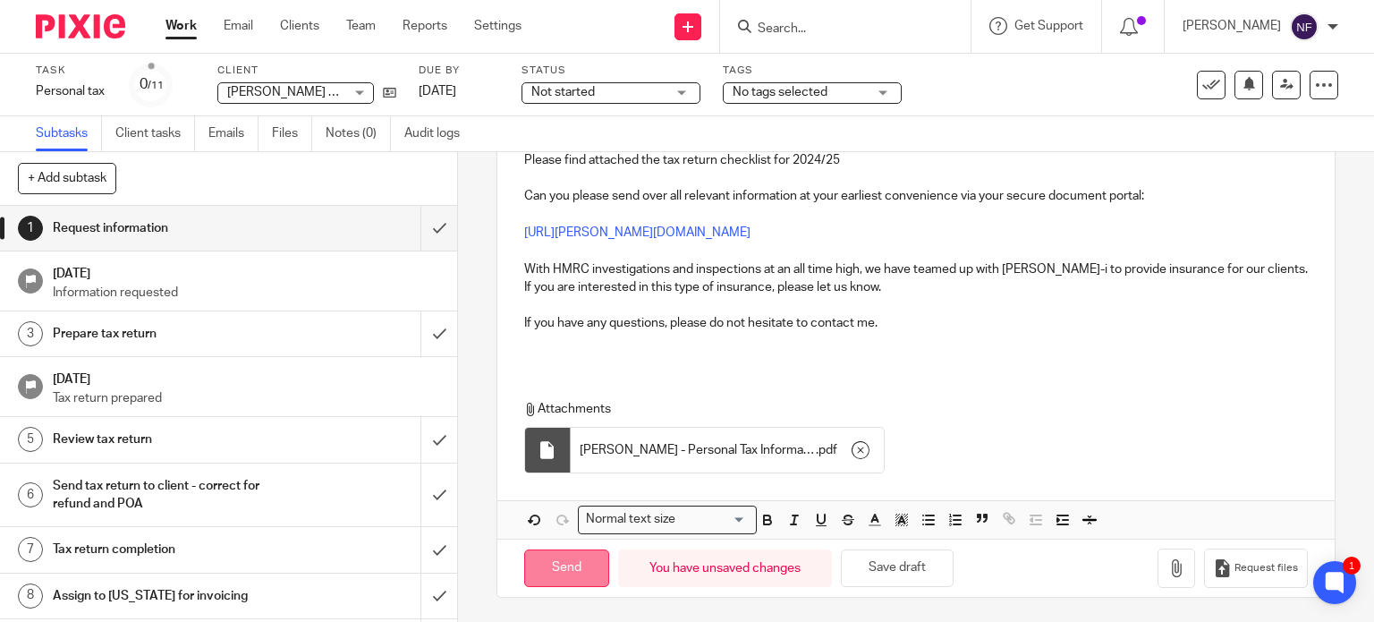
click at [569, 566] on input "Send" at bounding box center [566, 568] width 85 height 38
type input "Sent"
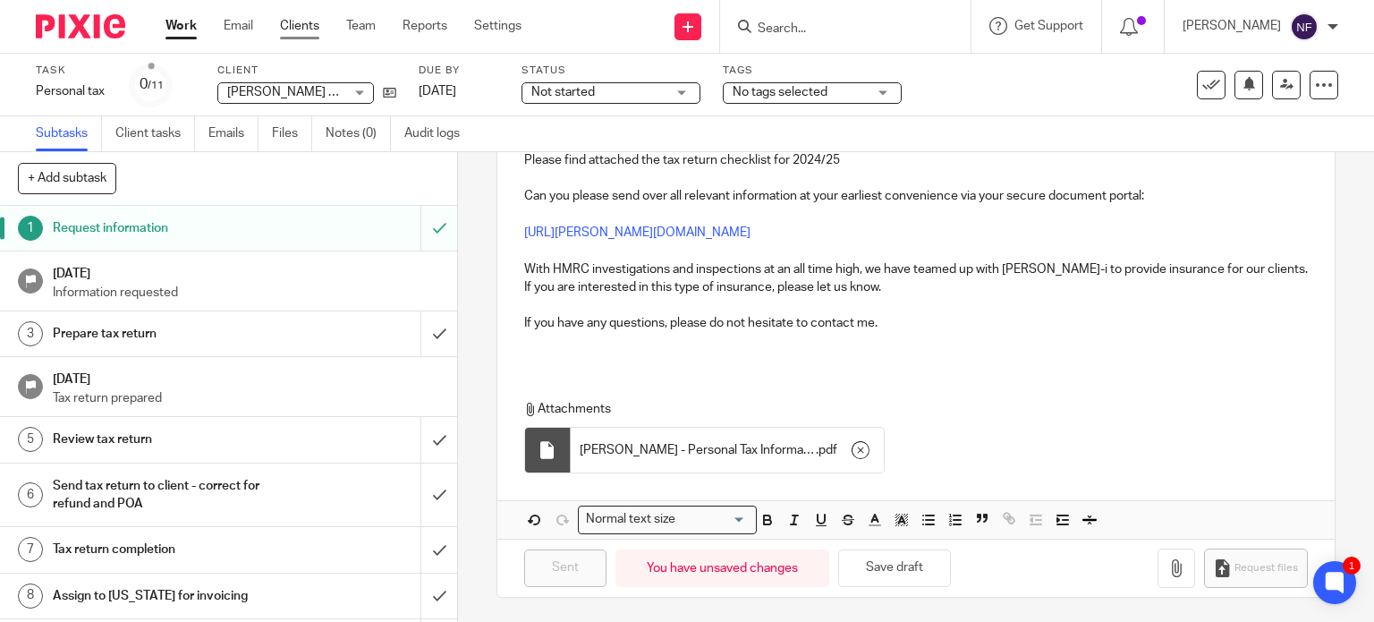
click at [314, 24] on link "Clients" at bounding box center [299, 26] width 39 height 18
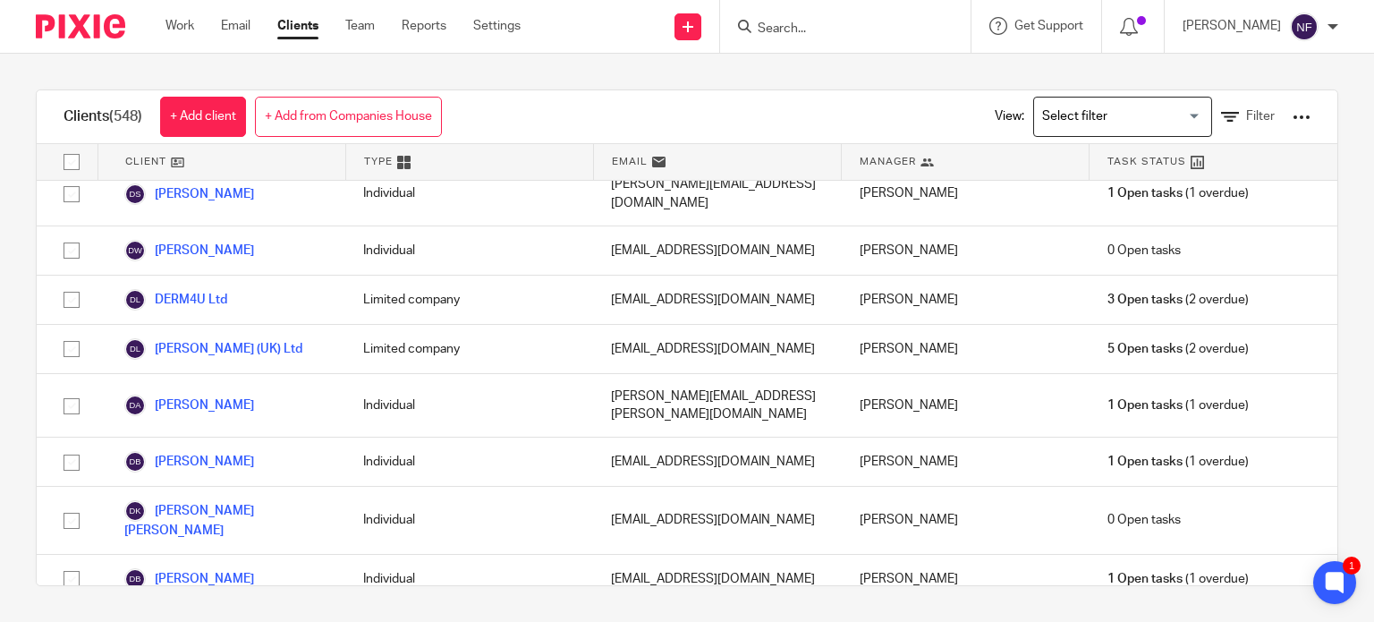
scroll to position [8053, 0]
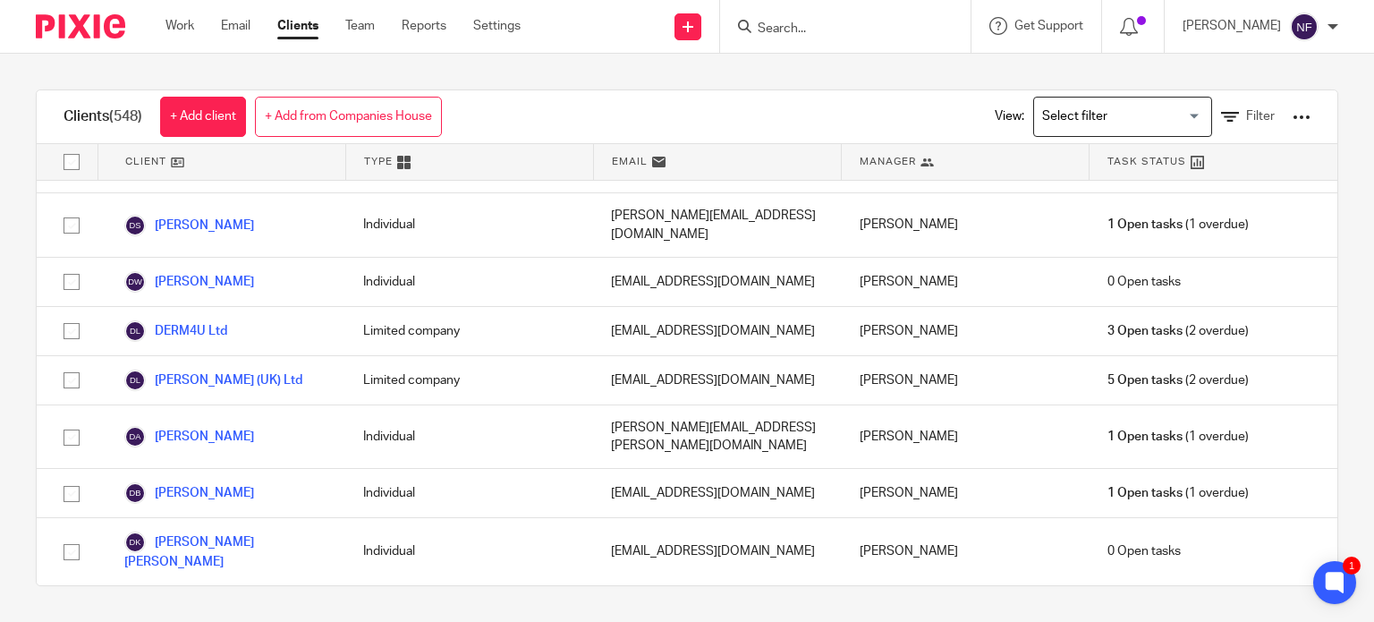
checkbox input "true"
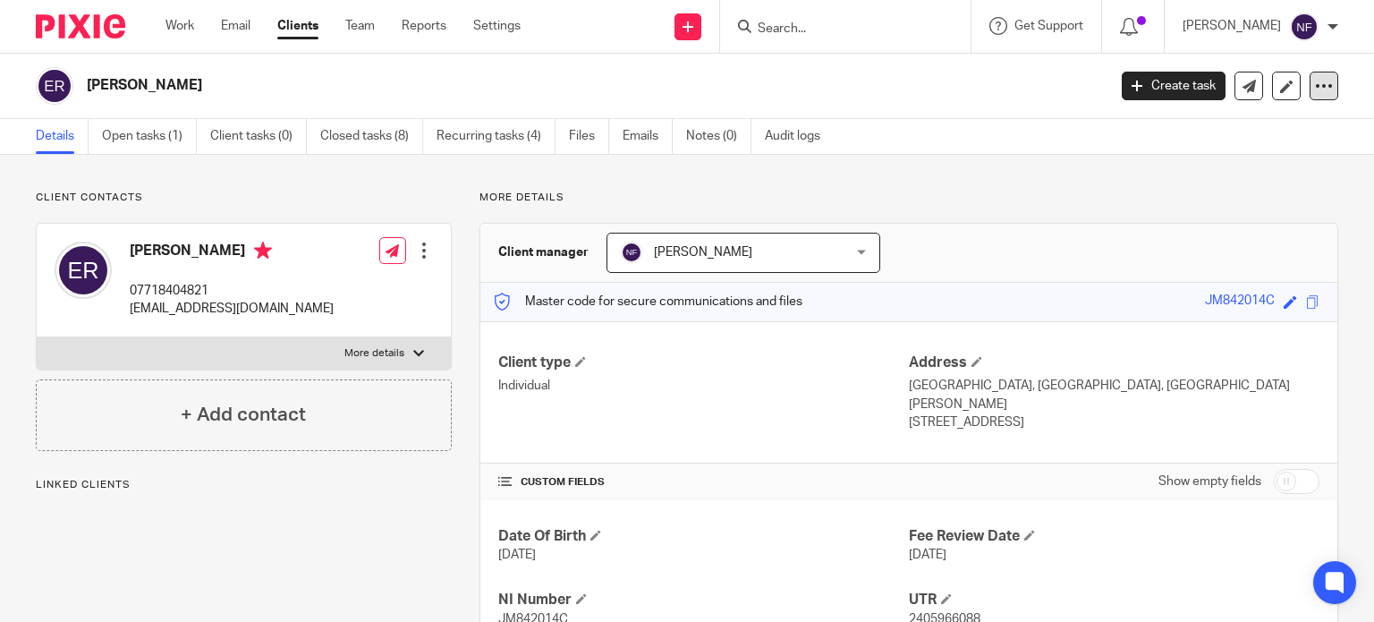
drag, startPoint x: 1316, startPoint y: 92, endPoint x: 1300, endPoint y: 101, distance: 18.4
click at [1315, 92] on icon at bounding box center [1324, 86] width 18 height 18
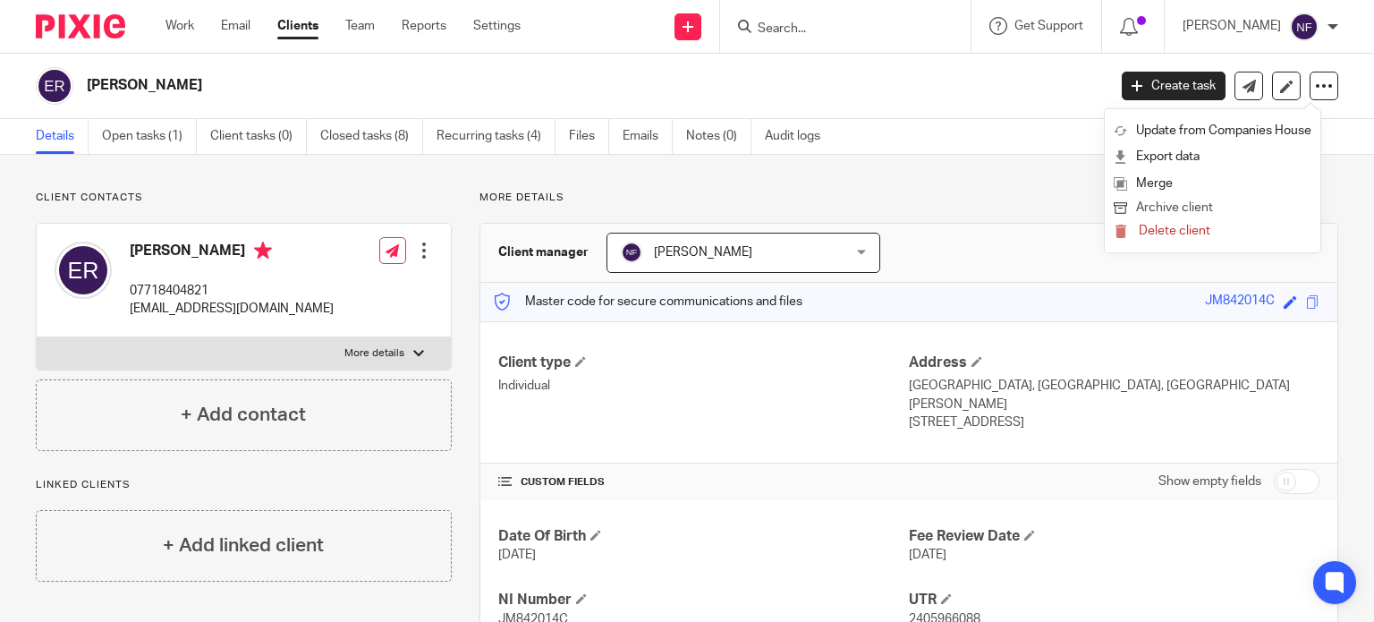
click at [1185, 206] on button "Archive client" at bounding box center [1213, 208] width 198 height 23
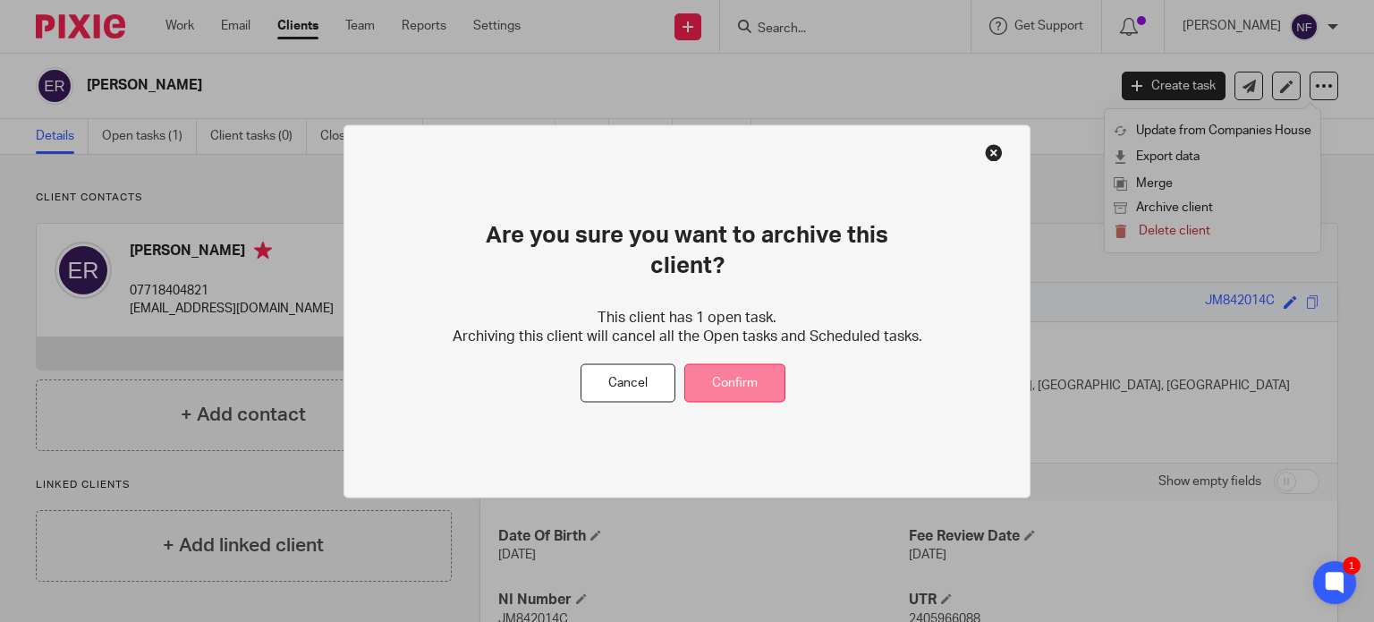
click at [744, 371] on button "Confirm" at bounding box center [735, 383] width 101 height 38
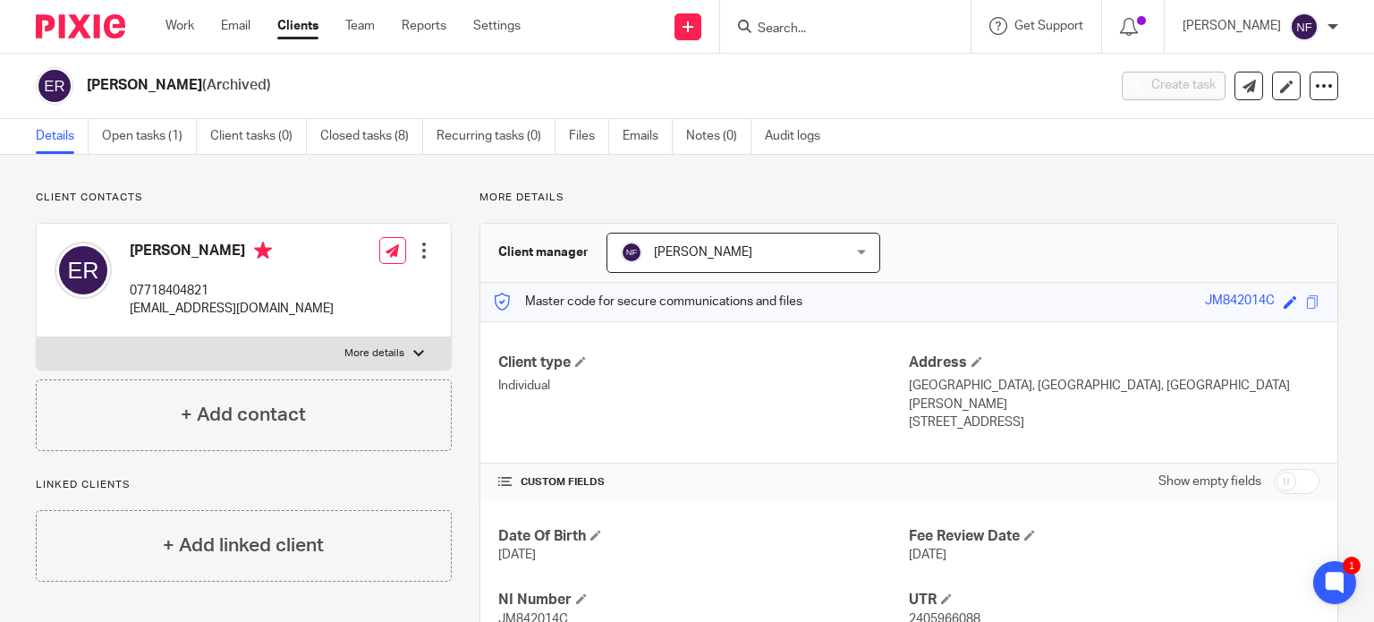
click at [837, 30] on input "Search" at bounding box center [836, 29] width 161 height 16
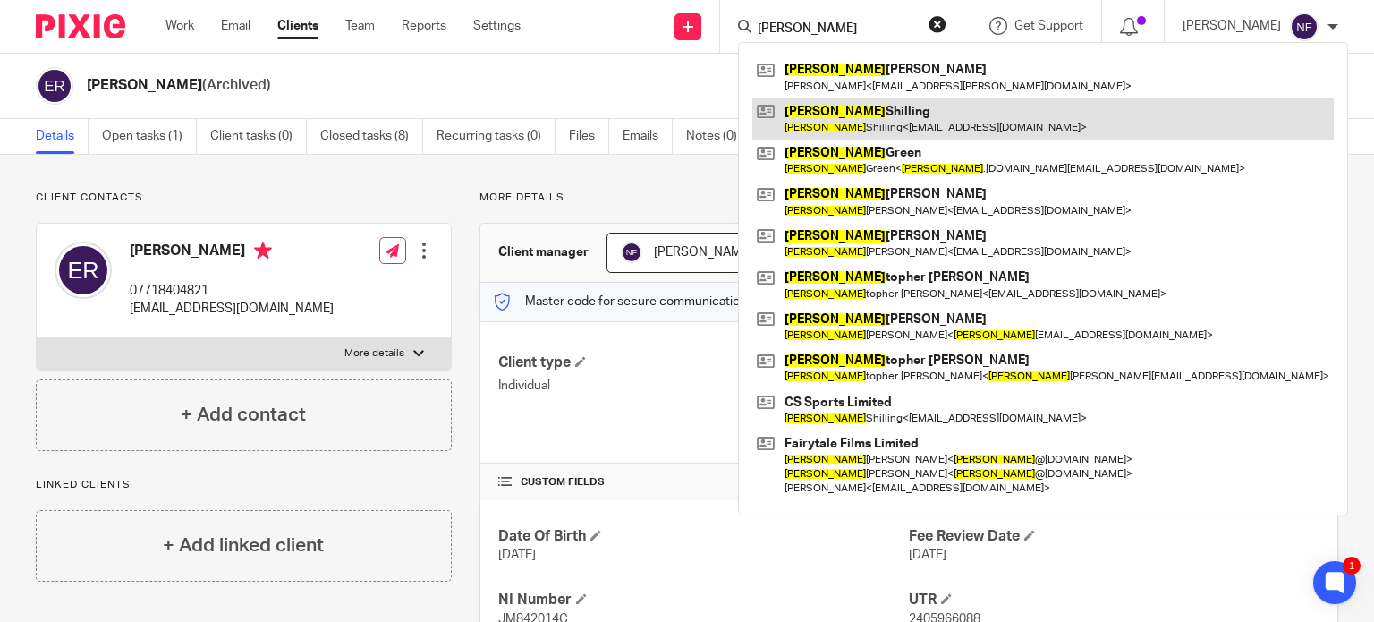
type input "chris"
click at [928, 103] on link at bounding box center [1044, 118] width 582 height 41
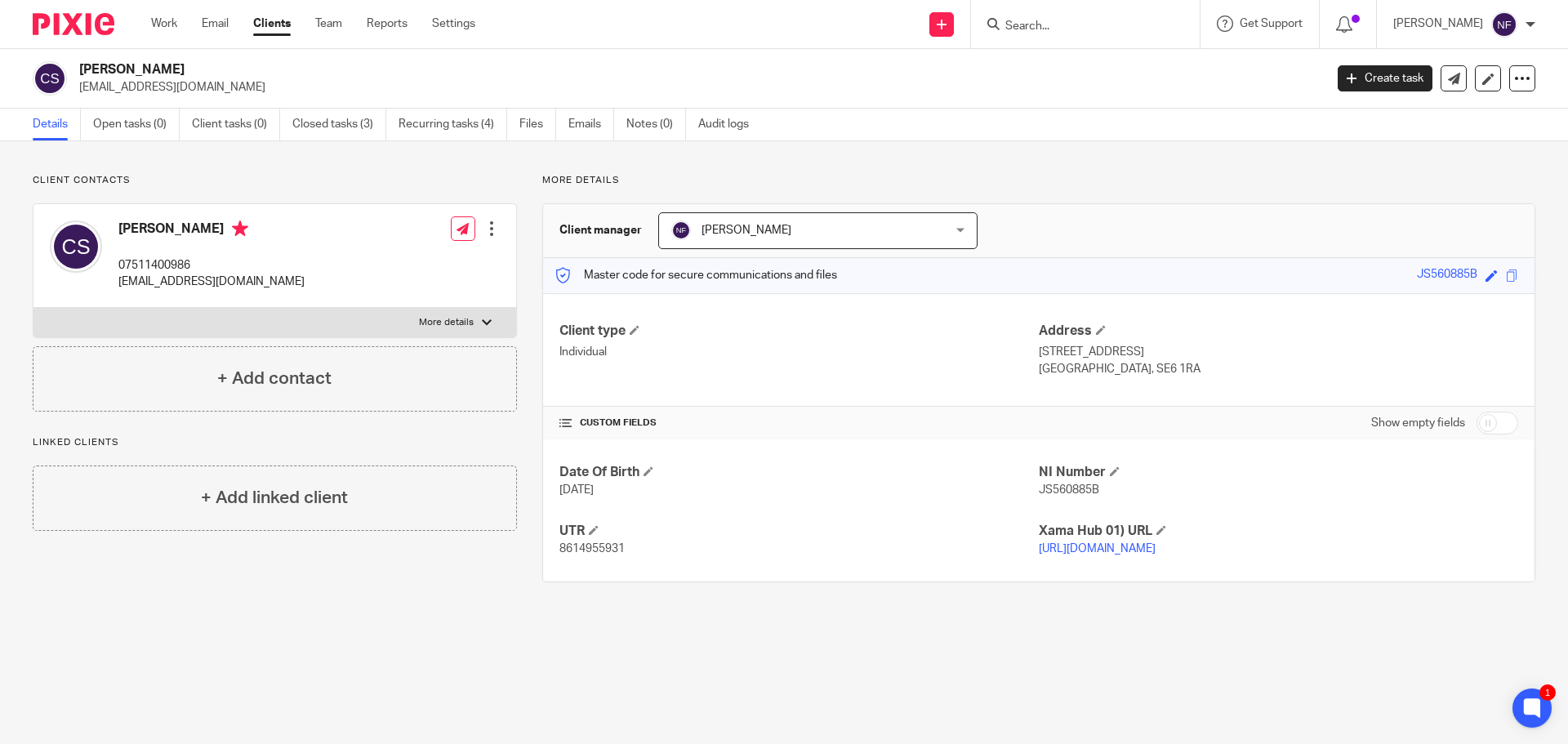
click at [1066, 19] on input "Search" at bounding box center [1077, 26] width 147 height 15
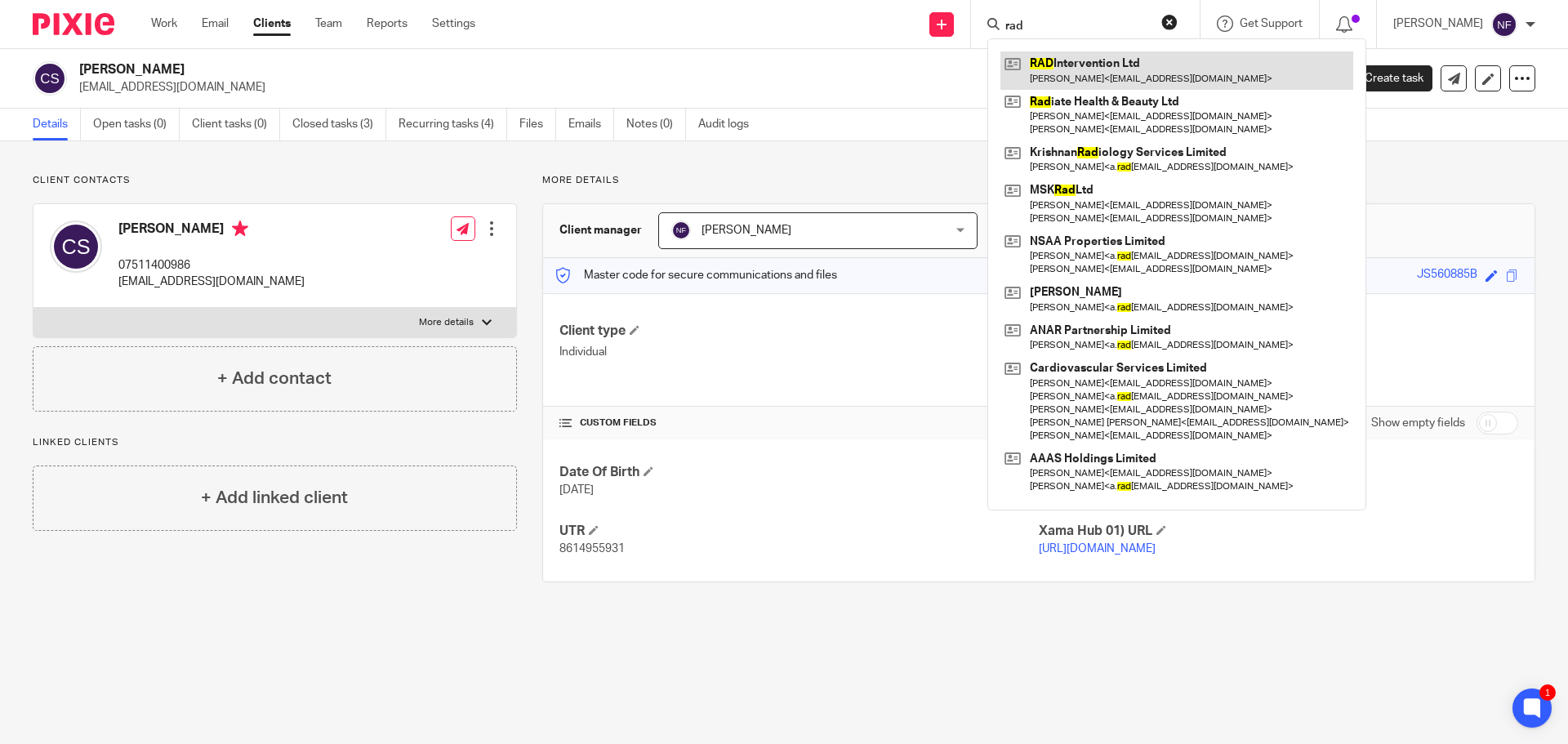
type input "rad"
click at [1088, 70] on link at bounding box center [1176, 69] width 353 height 37
